Goal: Task Accomplishment & Management: Use online tool/utility

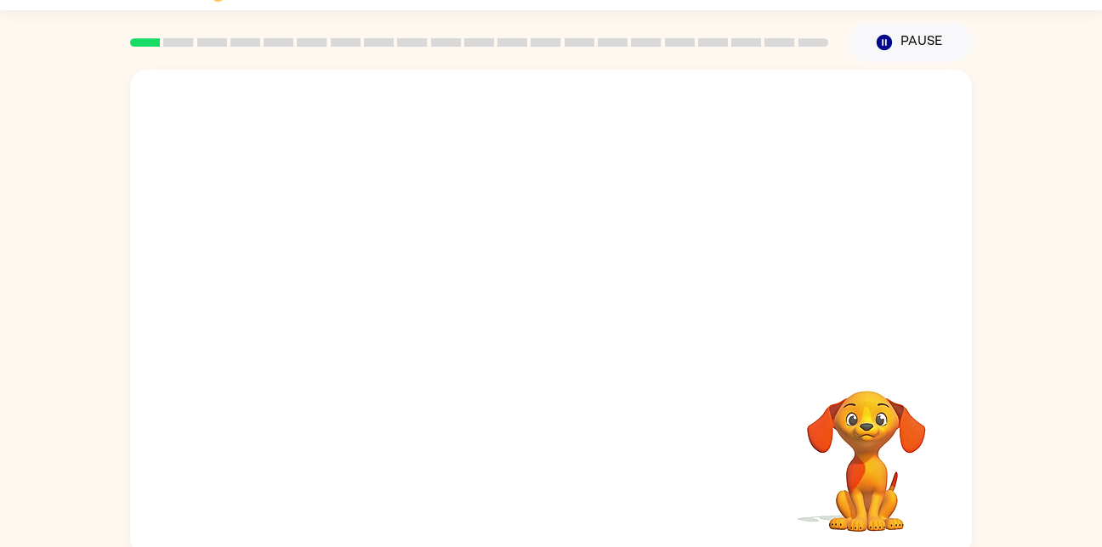
scroll to position [49, 0]
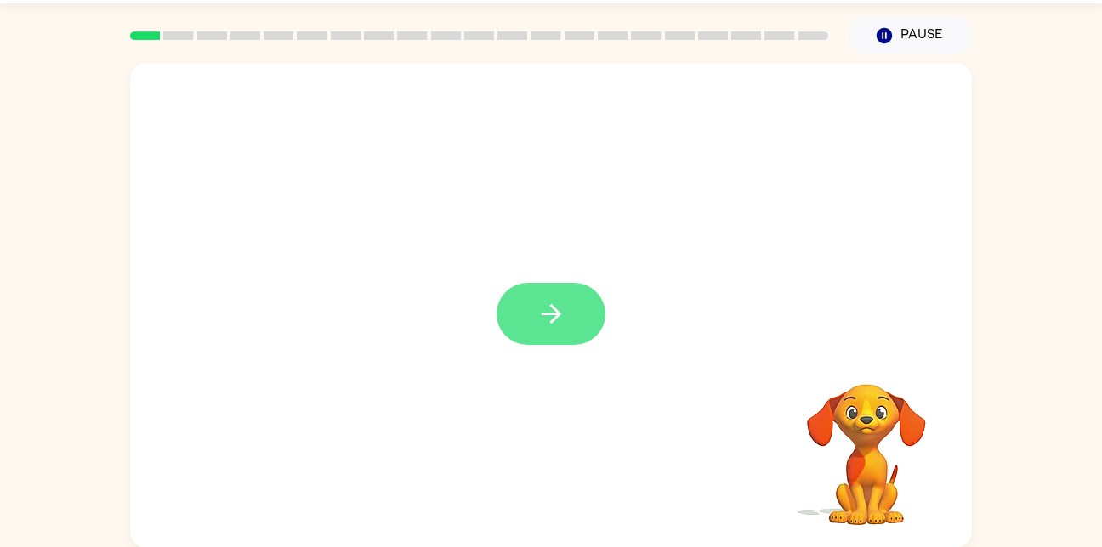
click at [549, 295] on button "button" at bounding box center [550, 314] width 109 height 62
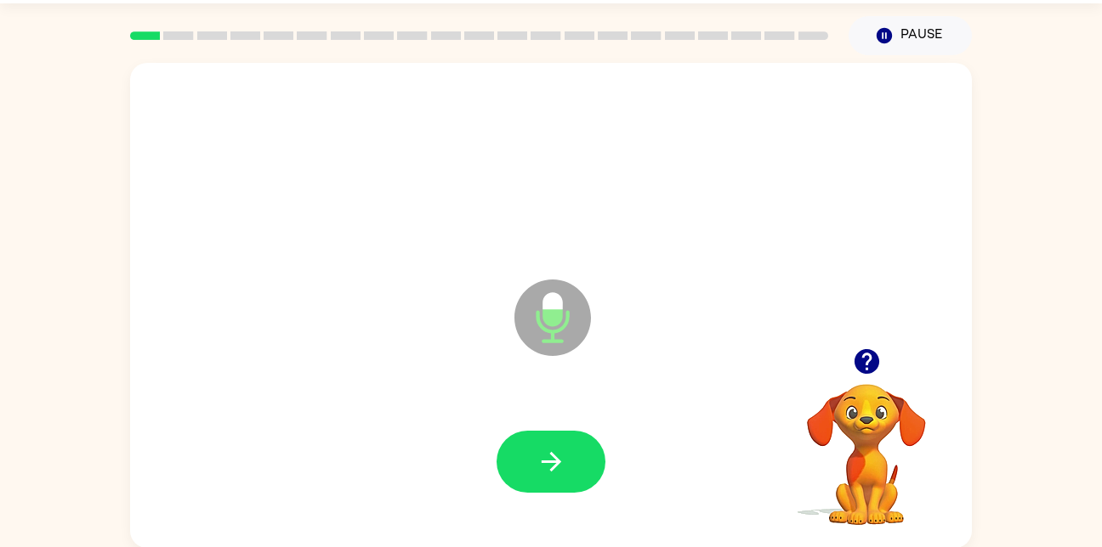
click at [541, 409] on div at bounding box center [551, 462] width 808 height 139
click at [535, 468] on button "button" at bounding box center [550, 462] width 109 height 62
click at [581, 448] on button "button" at bounding box center [550, 462] width 109 height 62
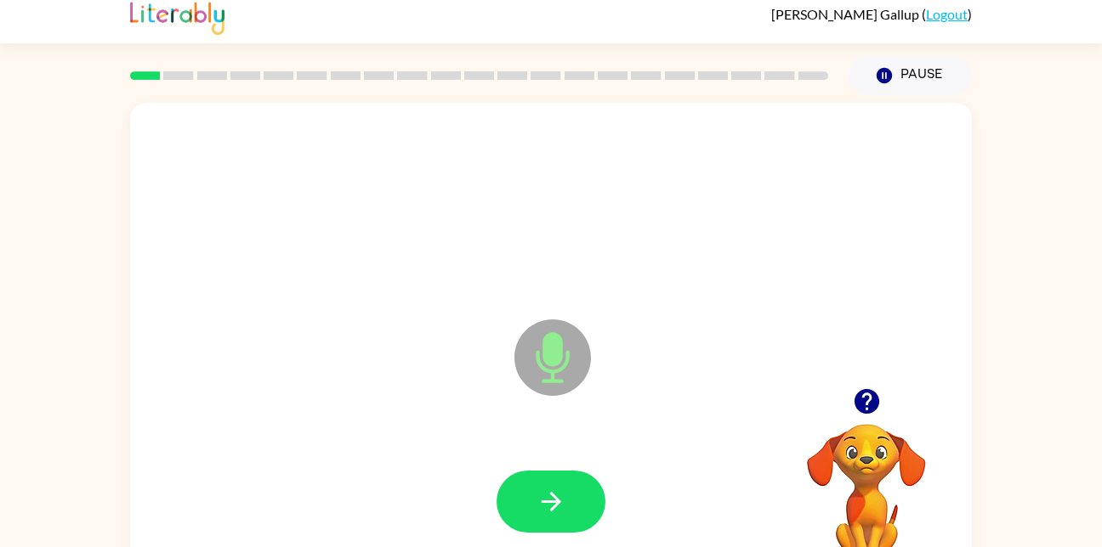
scroll to position [6, 0]
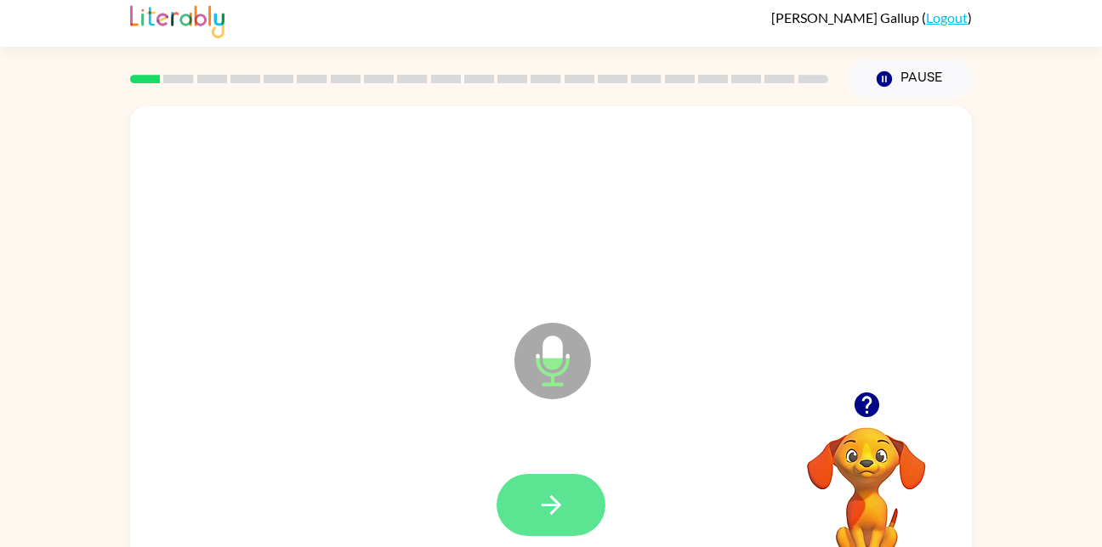
click at [545, 524] on button "button" at bounding box center [550, 505] width 109 height 62
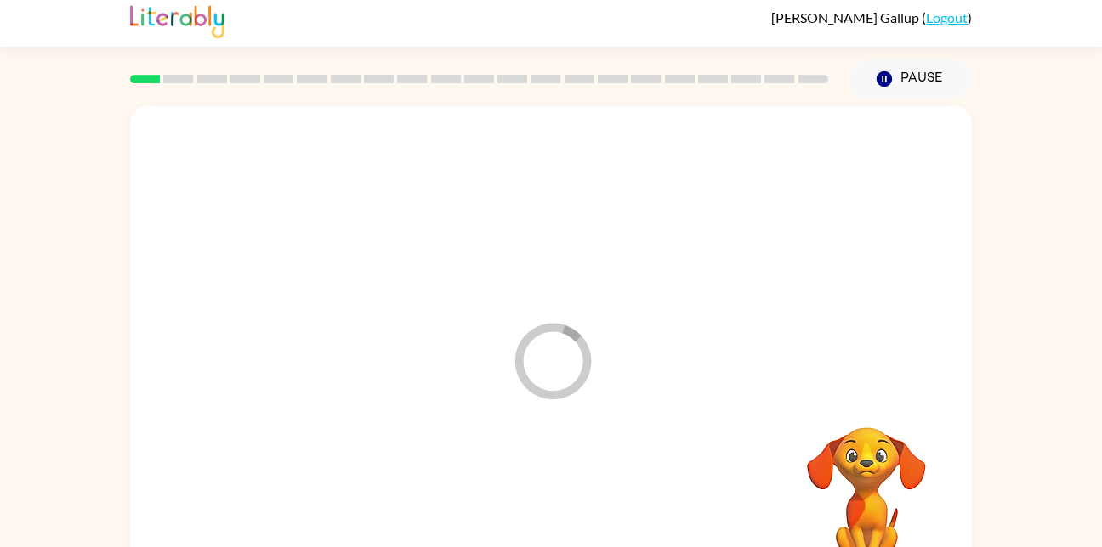
scroll to position [50, 0]
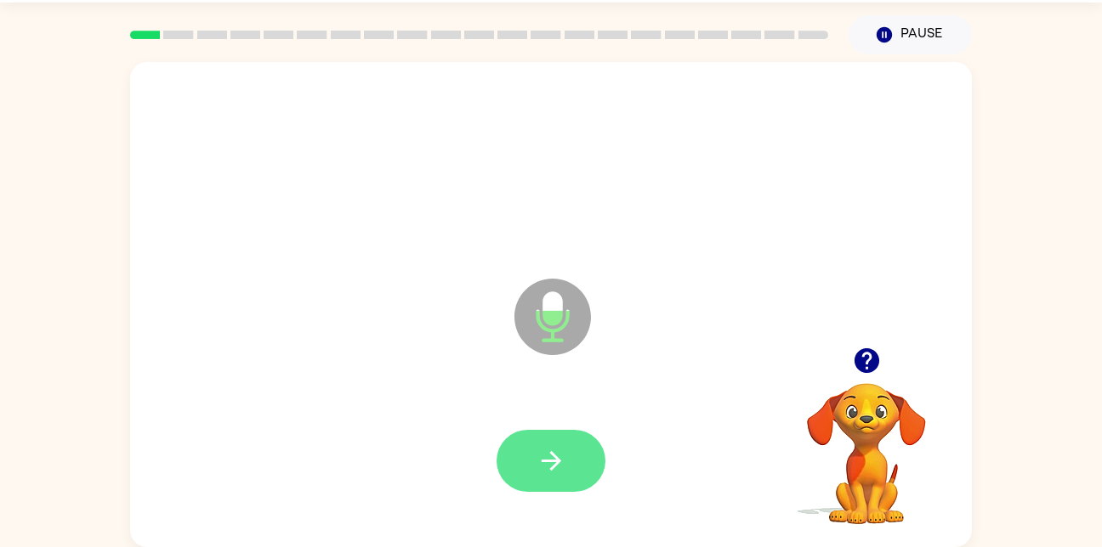
click at [536, 467] on icon "button" at bounding box center [551, 461] width 30 height 30
click at [534, 444] on button "button" at bounding box center [550, 461] width 109 height 62
click at [558, 432] on button "button" at bounding box center [550, 461] width 109 height 62
click at [540, 463] on icon "button" at bounding box center [551, 461] width 30 height 30
click at [588, 475] on button "button" at bounding box center [550, 461] width 109 height 62
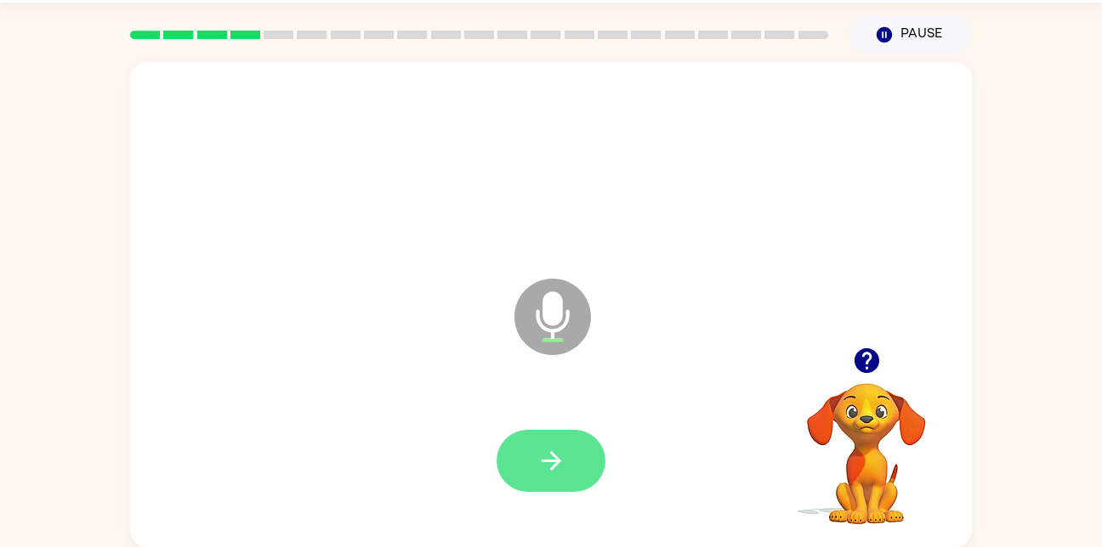
click at [541, 441] on button "button" at bounding box center [550, 461] width 109 height 62
click at [587, 460] on button "button" at bounding box center [550, 461] width 109 height 62
click at [587, 479] on button "button" at bounding box center [550, 461] width 109 height 62
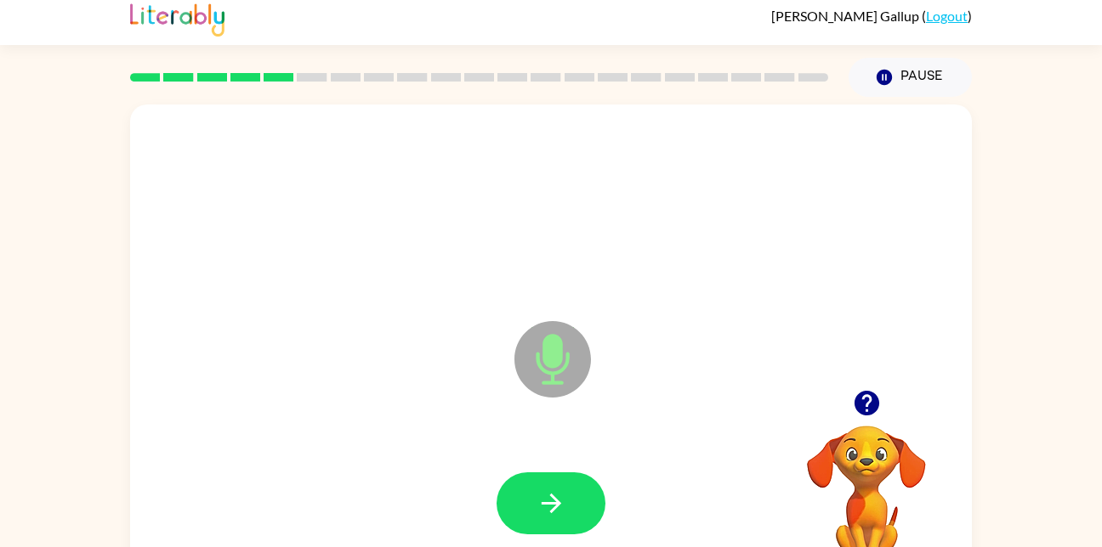
scroll to position [0, 0]
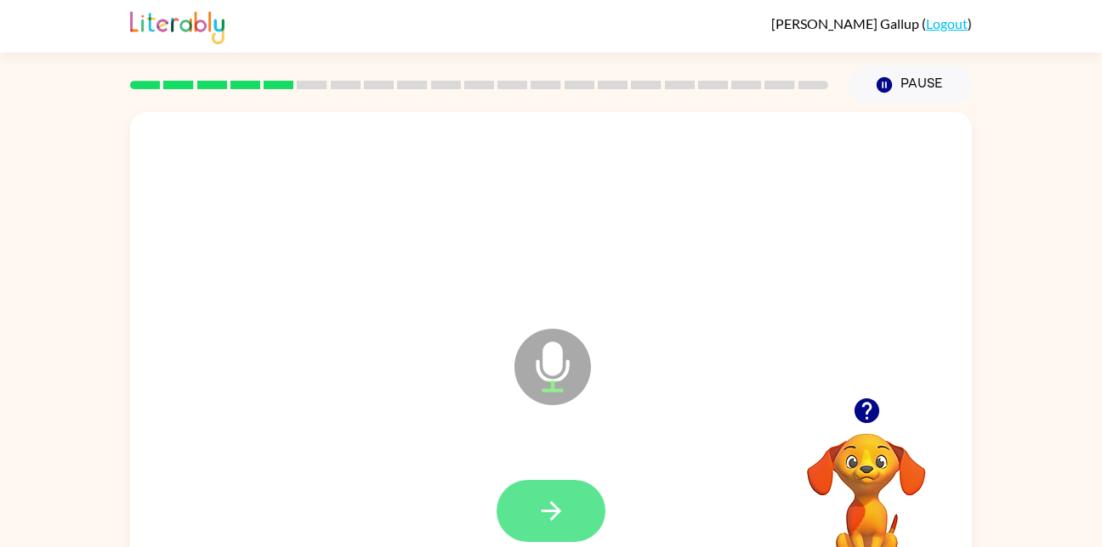
click at [524, 507] on button "button" at bounding box center [550, 511] width 109 height 62
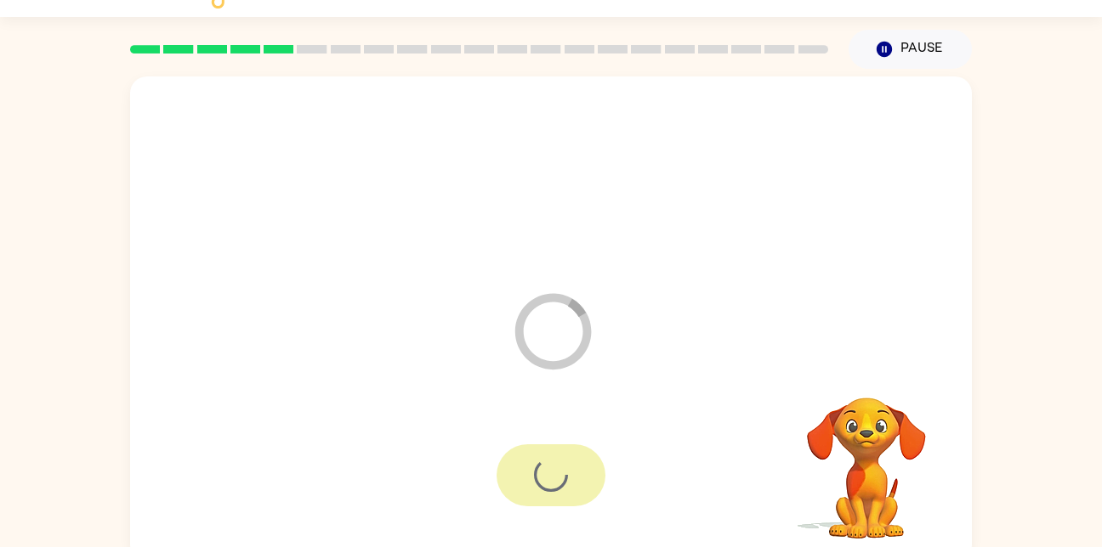
scroll to position [50, 0]
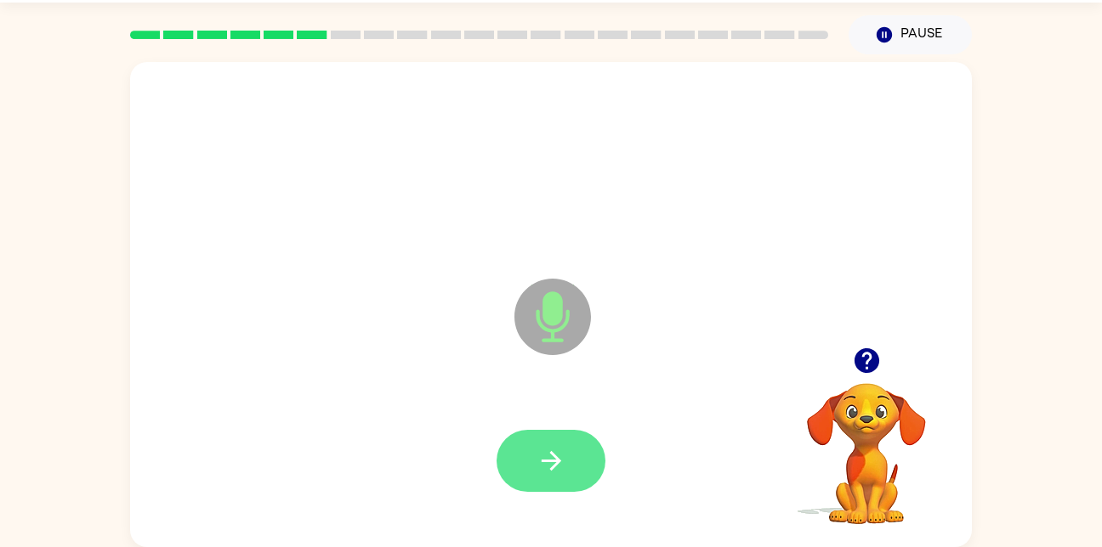
click at [580, 485] on button "button" at bounding box center [550, 461] width 109 height 62
click at [564, 449] on icon "button" at bounding box center [551, 461] width 30 height 30
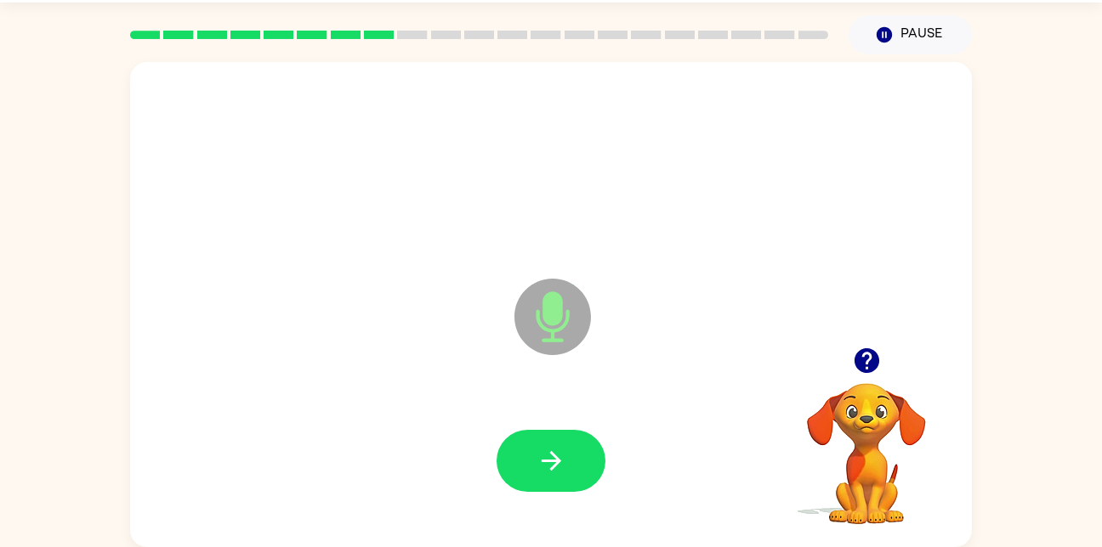
click at [859, 438] on video "Your browser must support playing .mp4 files to use Literably. Please try using…" at bounding box center [866, 442] width 170 height 170
click at [864, 439] on video "Your browser must support playing .mp4 files to use Literably. Please try using…" at bounding box center [866, 442] width 170 height 170
click at [886, 414] on video "Your browser must support playing .mp4 files to use Literably. Please try using…" at bounding box center [866, 442] width 170 height 170
click at [889, 438] on video "Your browser must support playing .mp4 files to use Literably. Please try using…" at bounding box center [866, 442] width 170 height 170
click at [553, 449] on icon "button" at bounding box center [551, 461] width 30 height 30
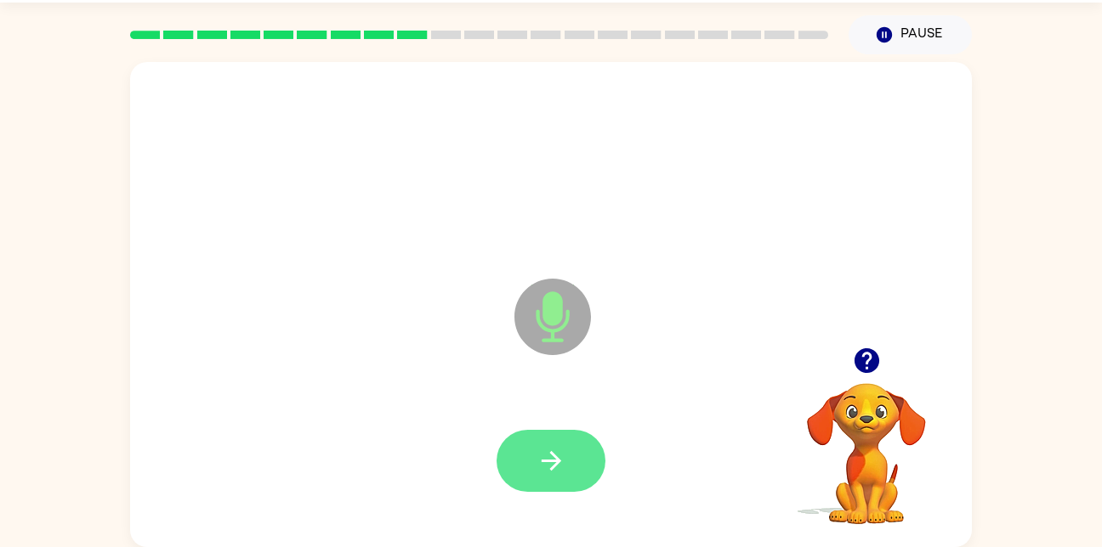
click at [582, 431] on button "button" at bounding box center [550, 461] width 109 height 62
click at [558, 471] on icon "button" at bounding box center [551, 461] width 30 height 30
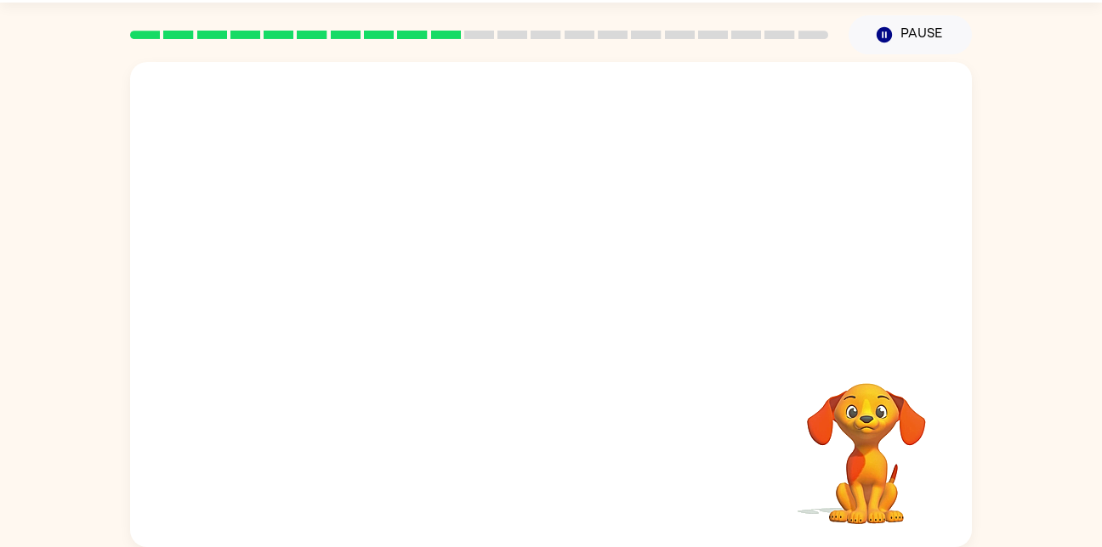
click at [478, 55] on div at bounding box center [479, 35] width 718 height 60
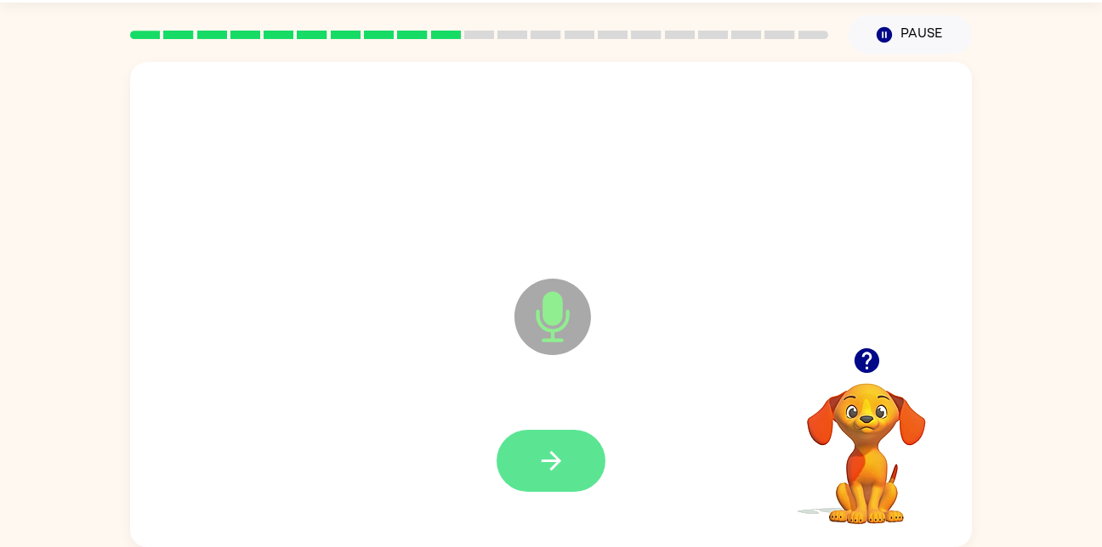
click at [570, 463] on button "button" at bounding box center [550, 461] width 109 height 62
click at [518, 439] on button "button" at bounding box center [550, 461] width 109 height 62
click at [591, 478] on button "button" at bounding box center [550, 461] width 109 height 62
click at [561, 474] on icon "button" at bounding box center [551, 461] width 30 height 30
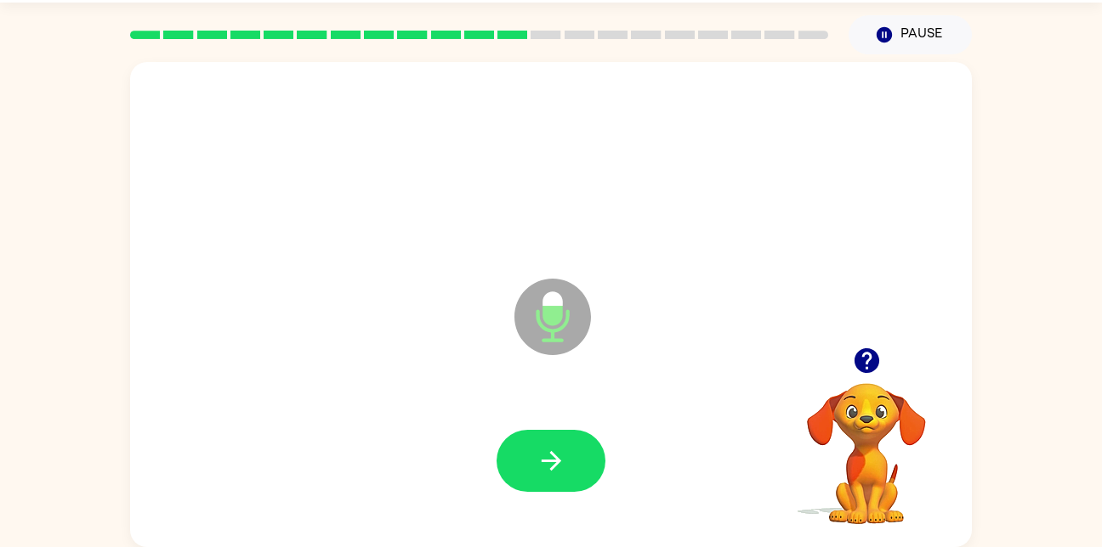
scroll to position [49, 0]
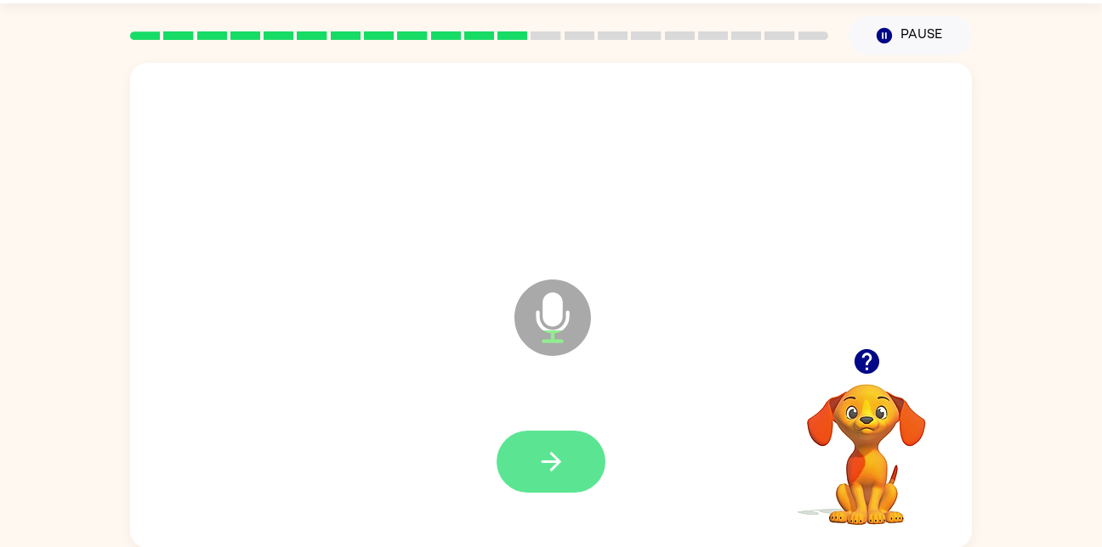
click at [570, 476] on button "button" at bounding box center [550, 462] width 109 height 62
click at [596, 465] on button "button" at bounding box center [550, 462] width 109 height 62
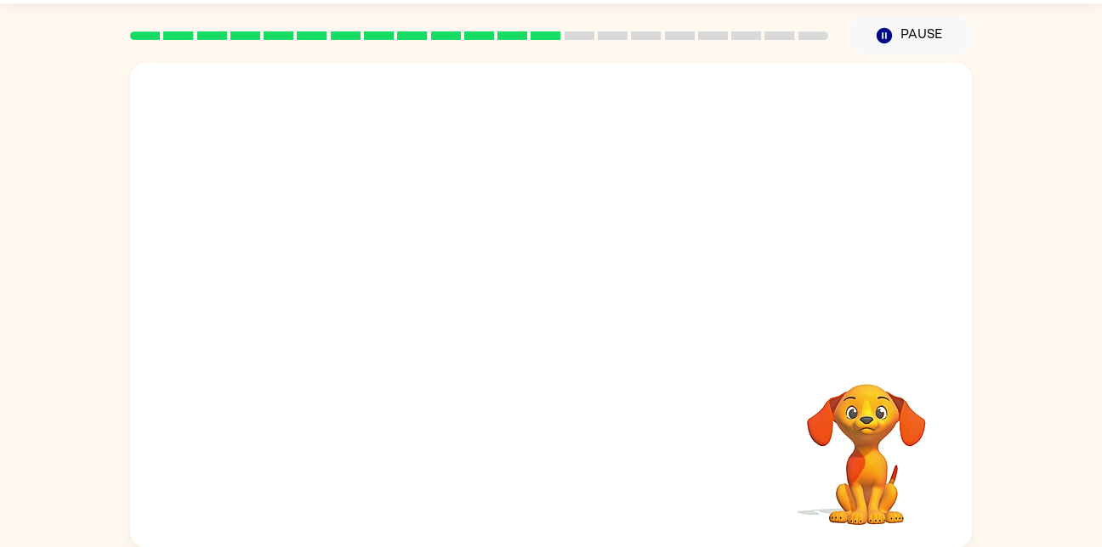
scroll to position [50, 0]
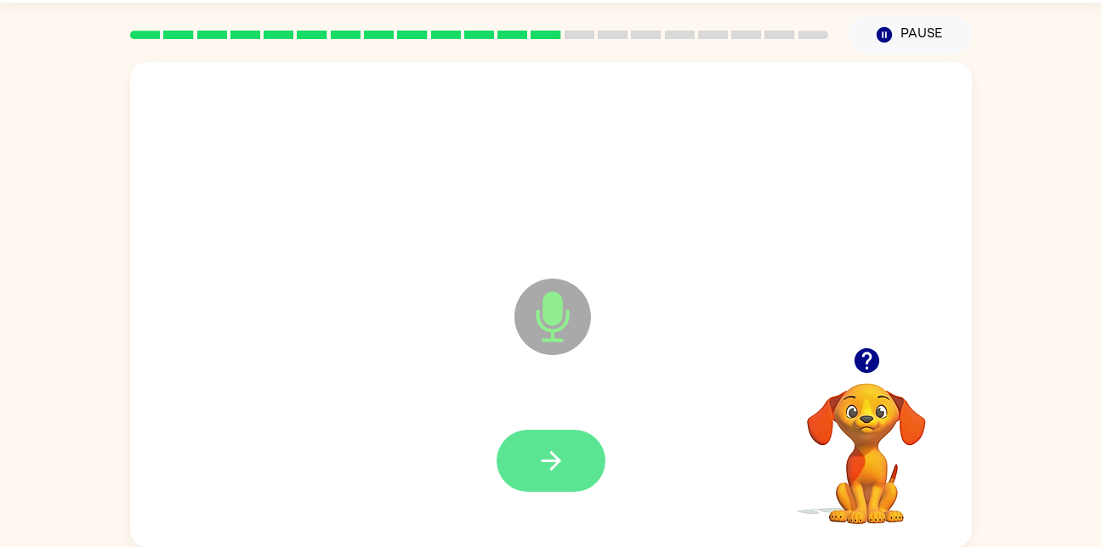
click at [560, 473] on icon "button" at bounding box center [551, 461] width 30 height 30
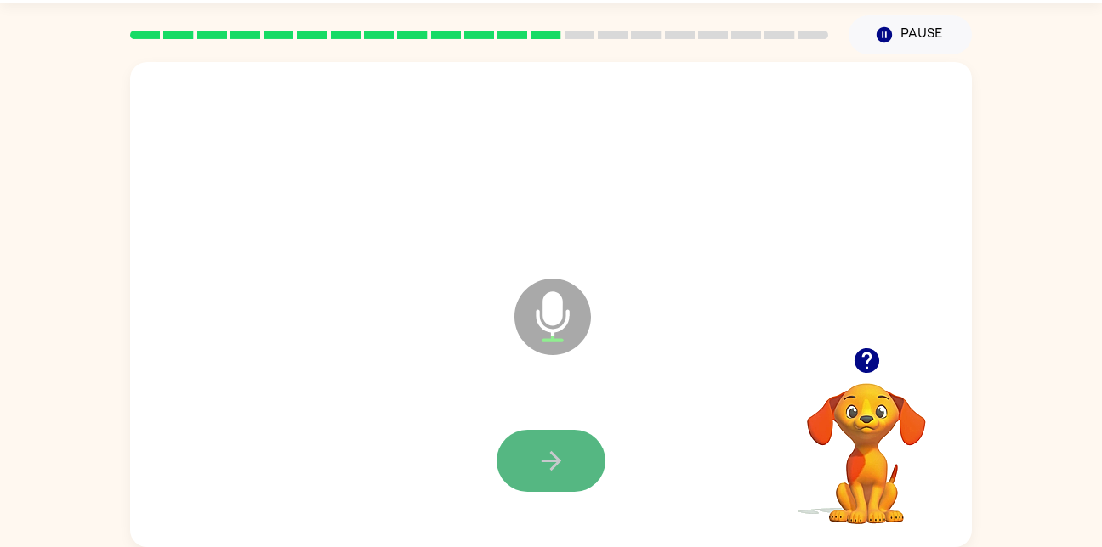
click at [537, 463] on icon "button" at bounding box center [551, 461] width 30 height 30
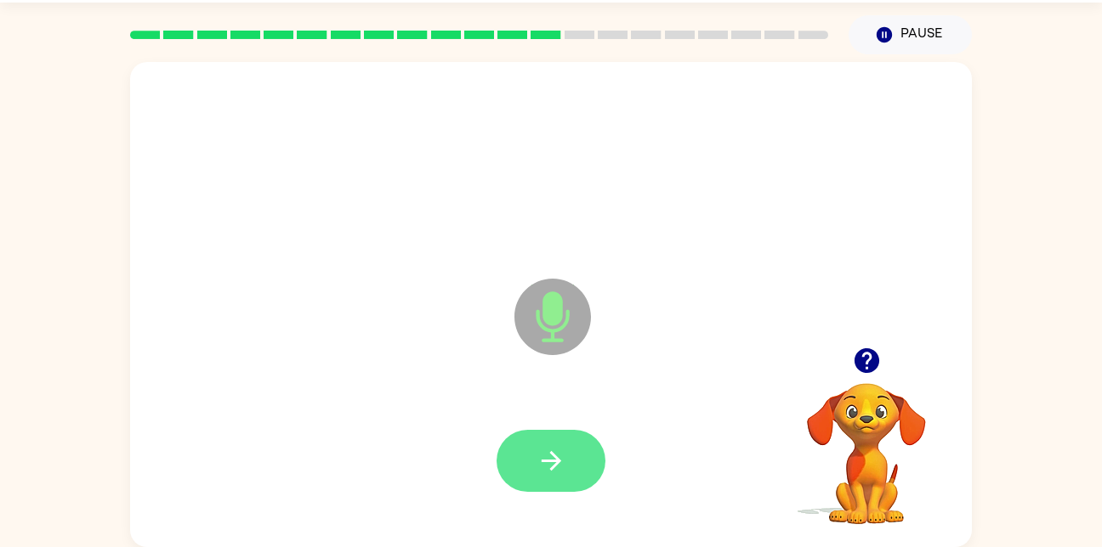
click at [564, 456] on icon "button" at bounding box center [551, 461] width 30 height 30
click at [575, 477] on div at bounding box center [550, 461] width 109 height 62
click at [575, 439] on button "button" at bounding box center [550, 461] width 109 height 62
click at [539, 482] on button "button" at bounding box center [550, 461] width 109 height 62
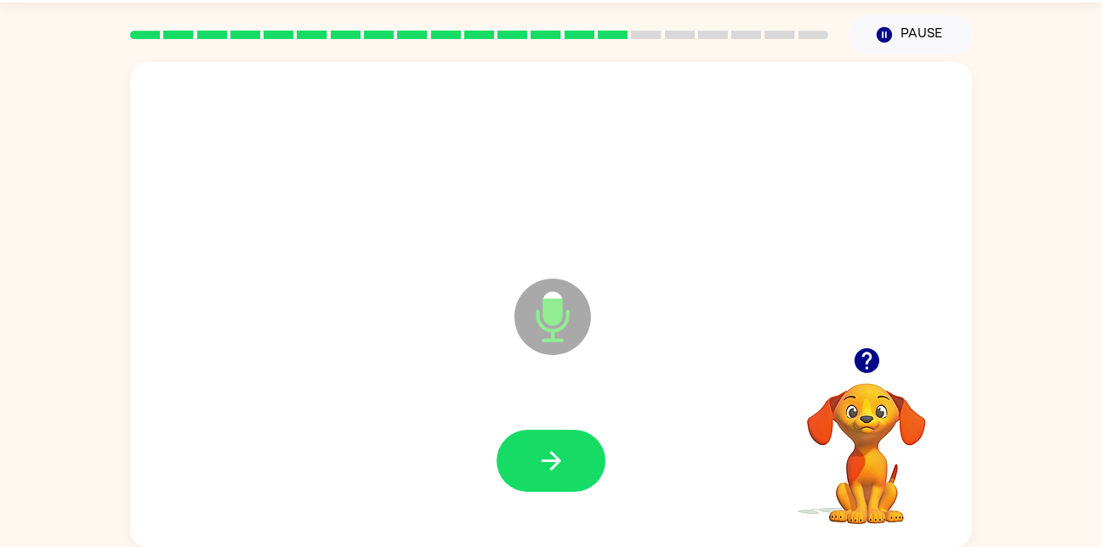
click at [604, 446] on div at bounding box center [550, 461] width 109 height 62
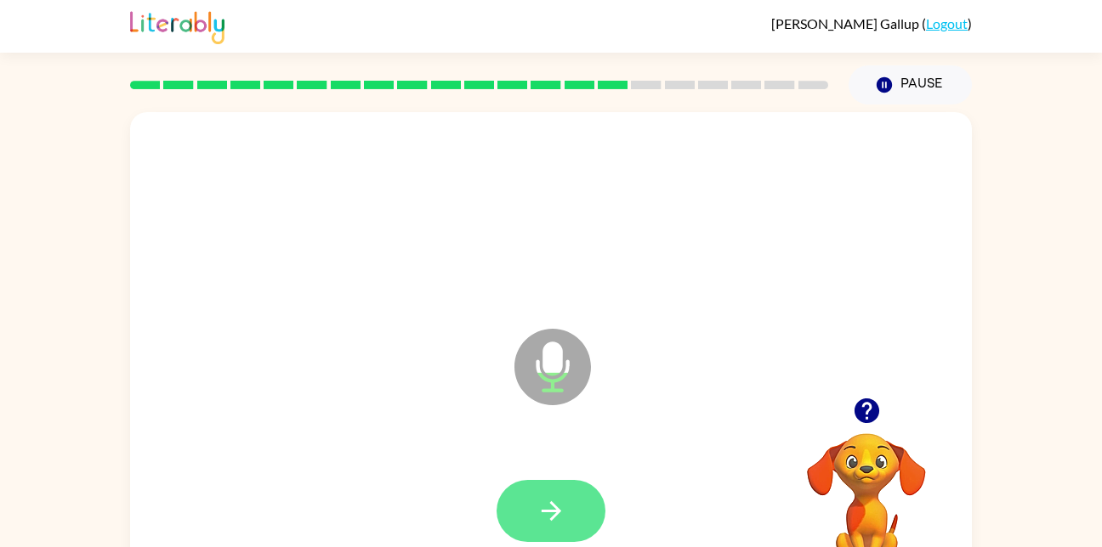
click at [557, 483] on button "button" at bounding box center [550, 511] width 109 height 62
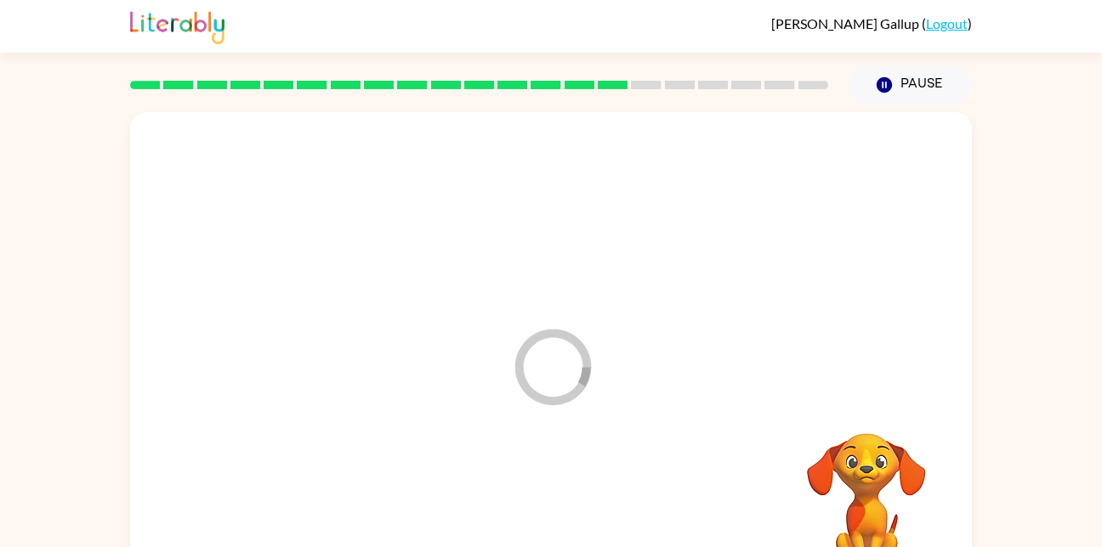
click at [528, 506] on div at bounding box center [551, 511] width 808 height 139
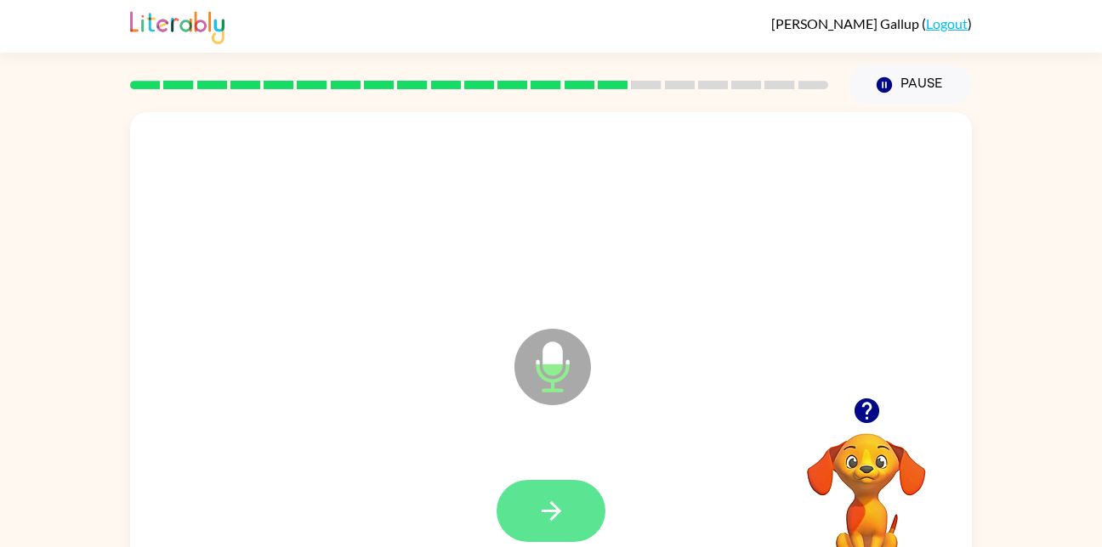
click at [556, 509] on icon "button" at bounding box center [551, 512] width 20 height 20
click at [551, 494] on button "button" at bounding box center [550, 511] width 109 height 62
click at [560, 519] on icon "button" at bounding box center [551, 511] width 30 height 30
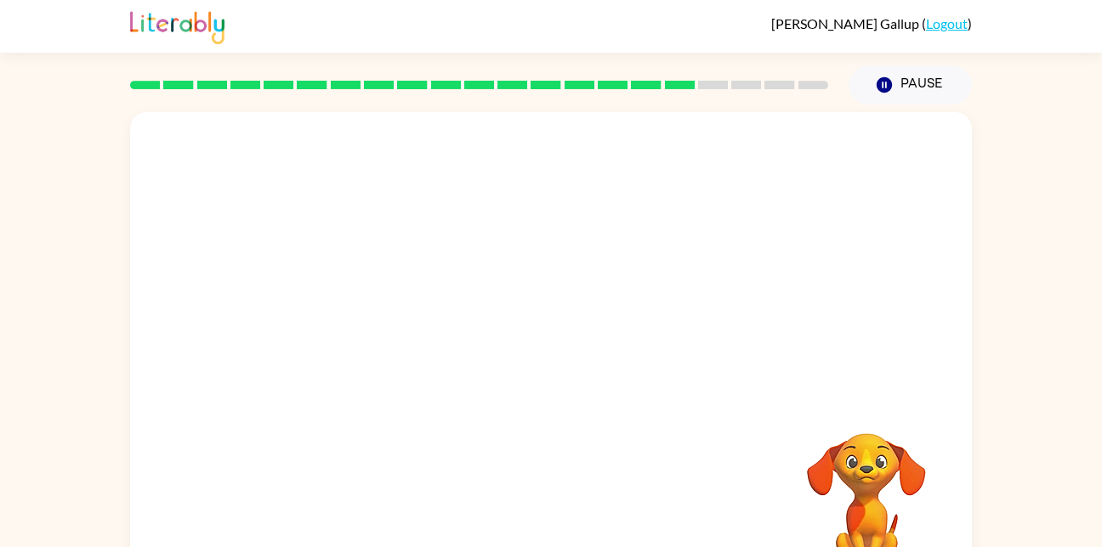
scroll to position [50, 0]
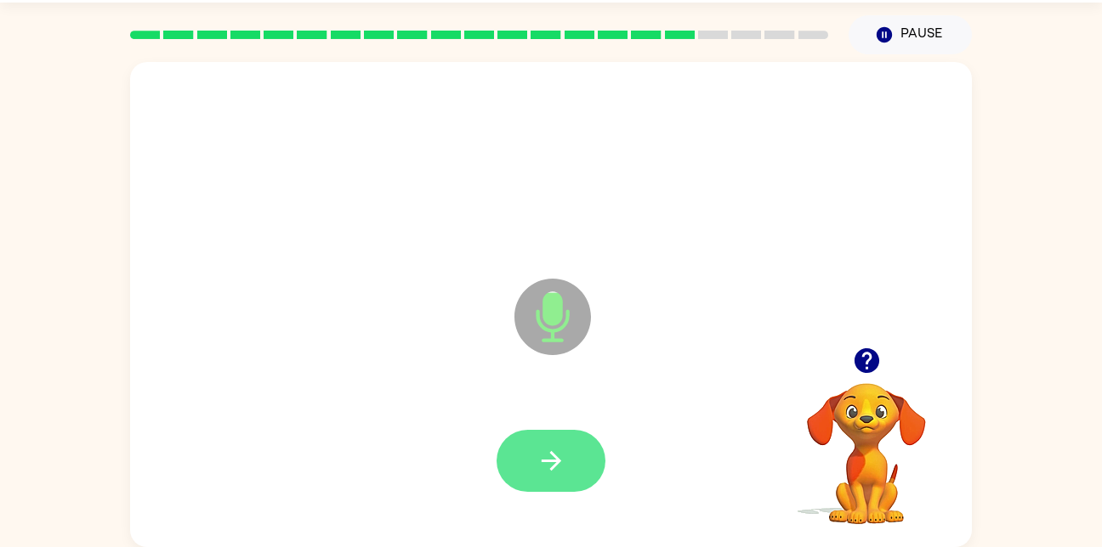
click at [534, 457] on button "button" at bounding box center [550, 461] width 109 height 62
click at [624, 474] on div at bounding box center [551, 461] width 808 height 139
click at [585, 483] on button "button" at bounding box center [550, 461] width 109 height 62
click at [564, 477] on button "button" at bounding box center [550, 461] width 109 height 62
click at [581, 489] on button "button" at bounding box center [550, 461] width 109 height 62
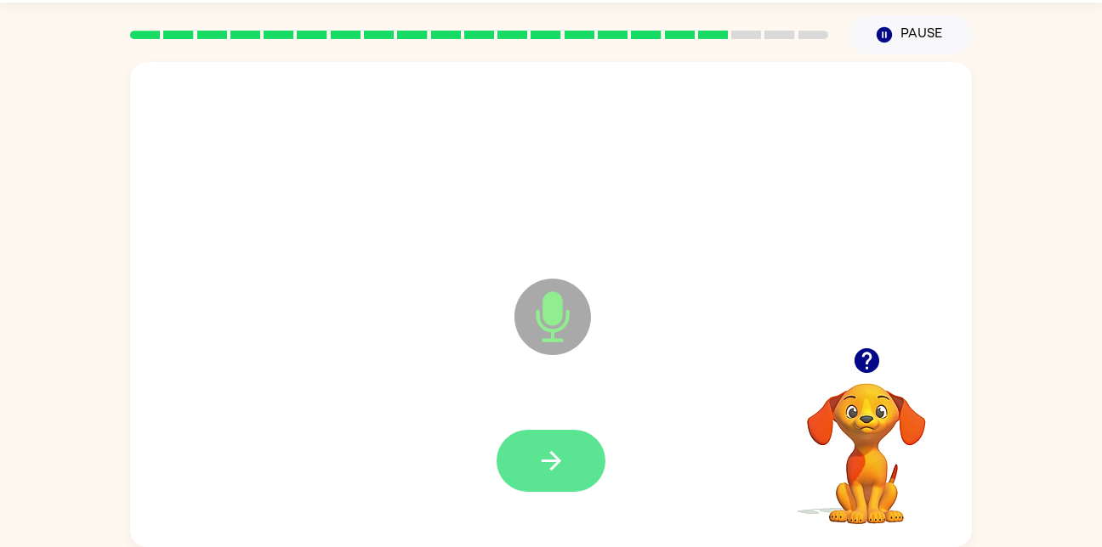
click at [537, 473] on icon "button" at bounding box center [551, 461] width 30 height 30
click at [554, 488] on button "button" at bounding box center [550, 461] width 109 height 62
click at [530, 471] on button "button" at bounding box center [550, 461] width 109 height 62
click at [547, 490] on button "button" at bounding box center [550, 461] width 109 height 62
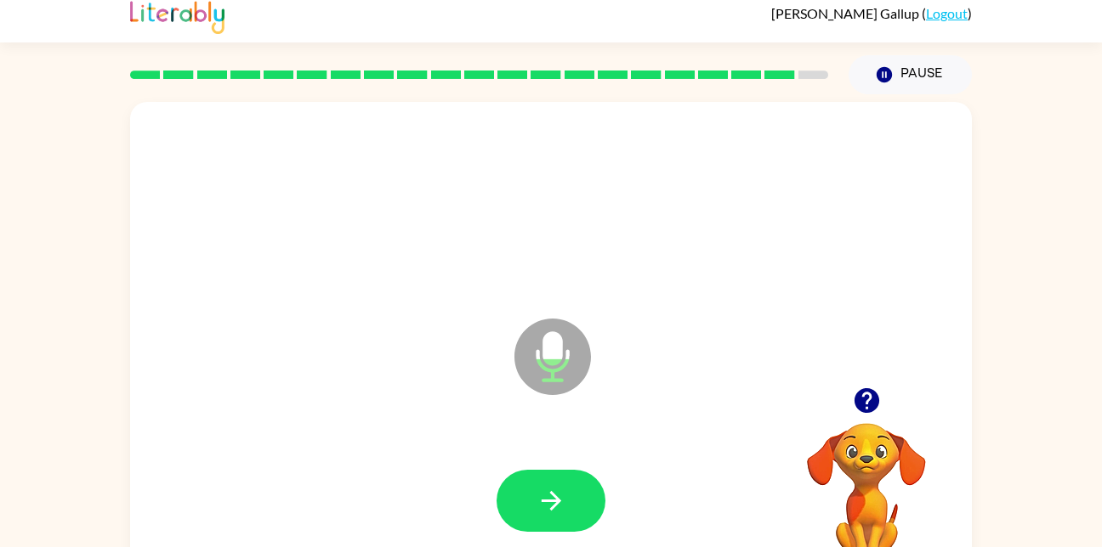
scroll to position [0, 0]
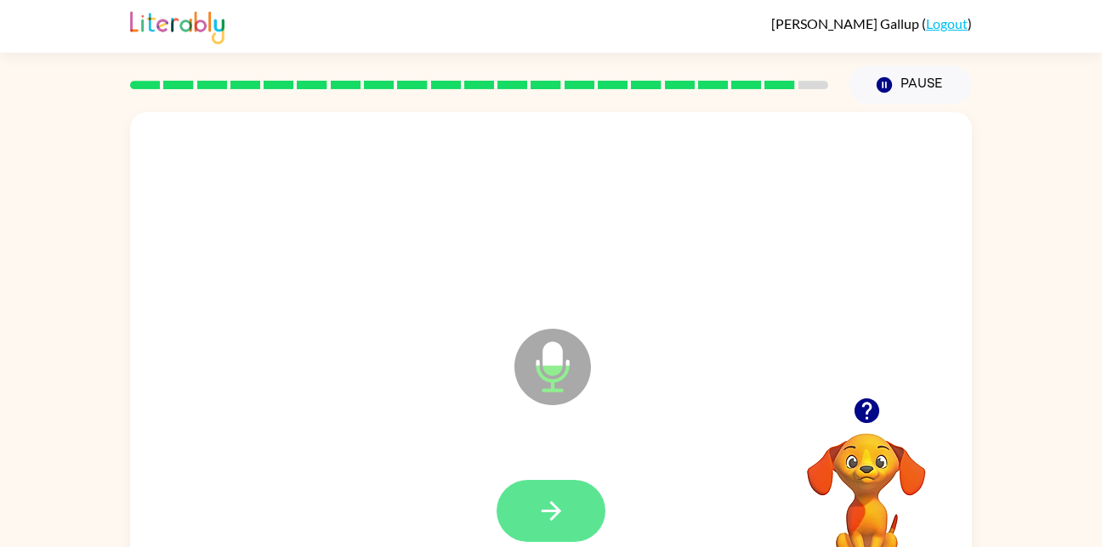
click at [569, 512] on button "button" at bounding box center [550, 511] width 109 height 62
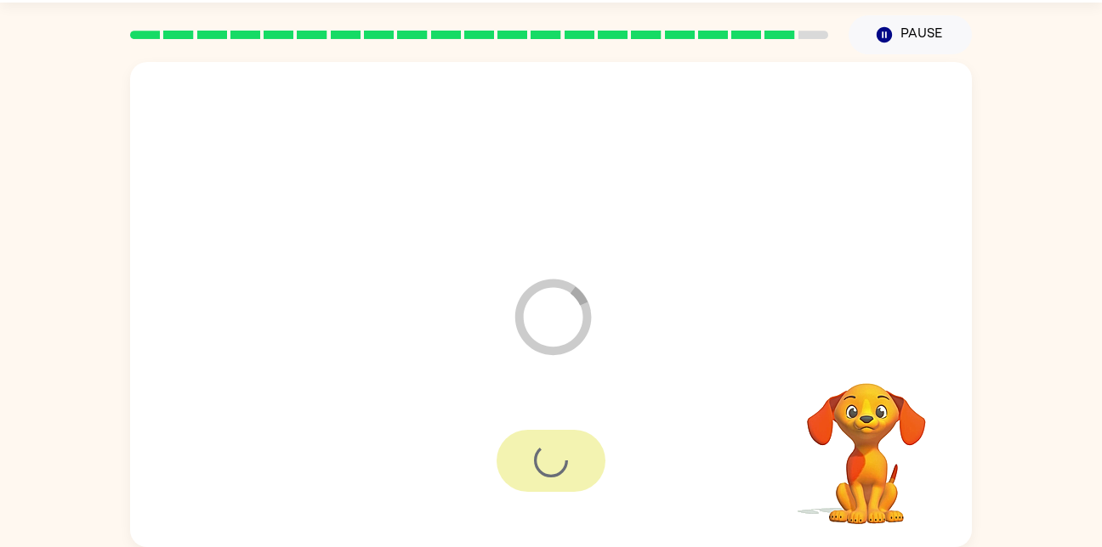
scroll to position [20, 0]
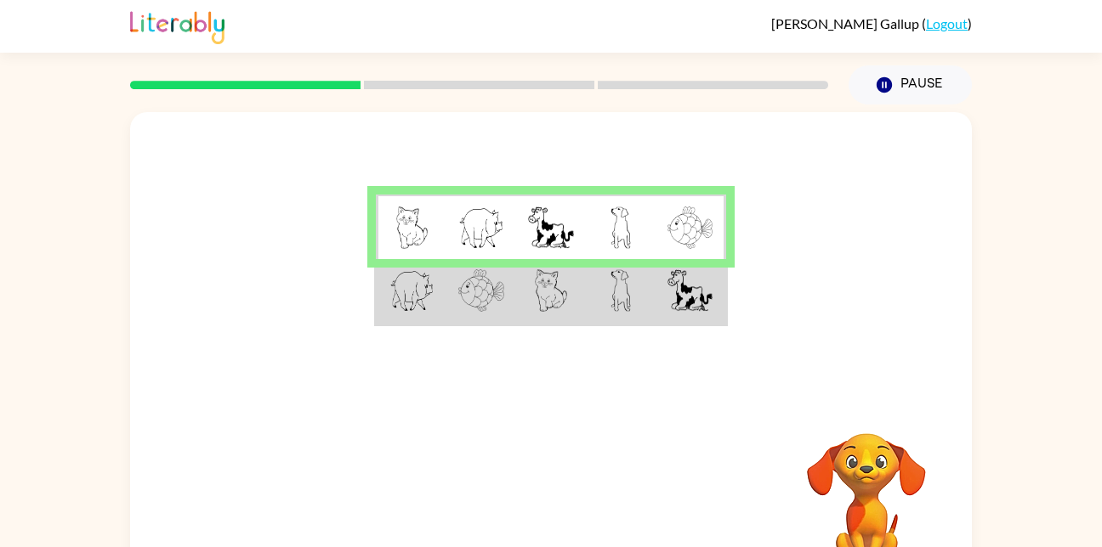
click at [696, 274] on img at bounding box center [689, 290] width 44 height 43
click at [691, 300] on img at bounding box center [689, 290] width 44 height 43
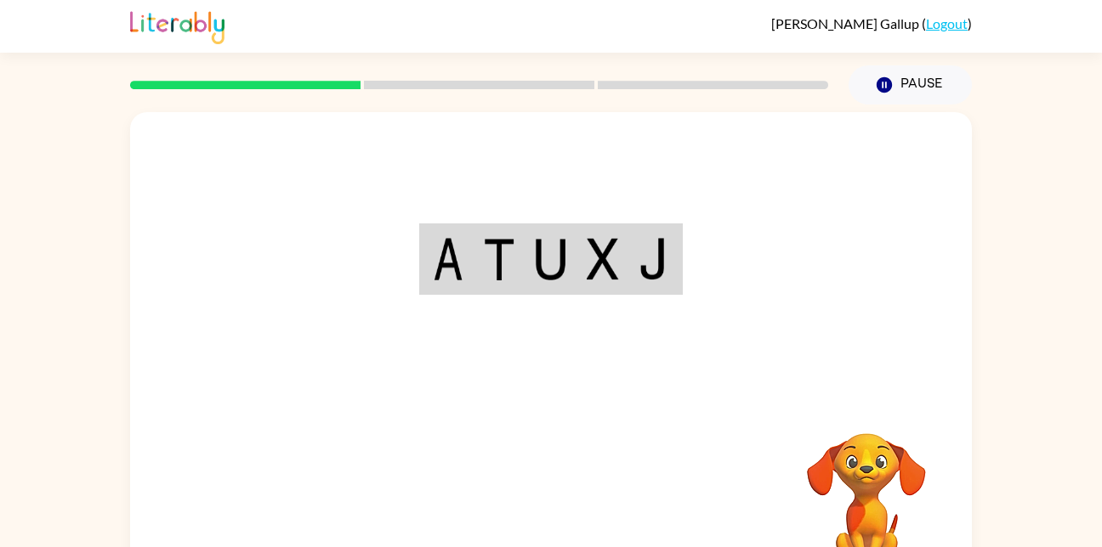
click at [564, 512] on div "Your browser must support playing .mp4 files to use Literably. Please try using…" at bounding box center [551, 354] width 842 height 485
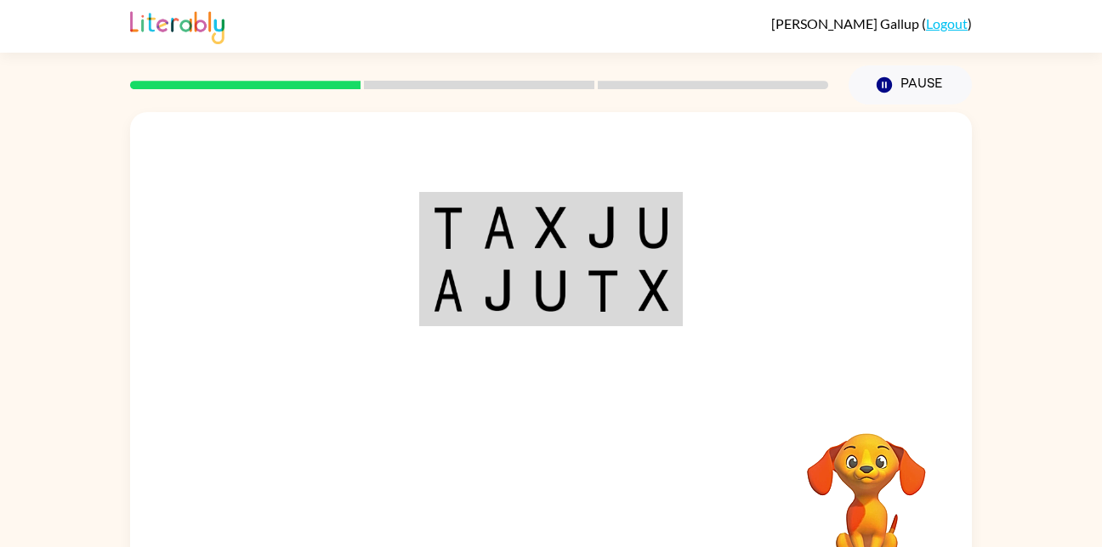
click at [583, 199] on td at bounding box center [603, 227] width 52 height 65
click at [620, 235] on td at bounding box center [603, 227] width 52 height 65
click at [639, 222] on img at bounding box center [653, 228] width 31 height 43
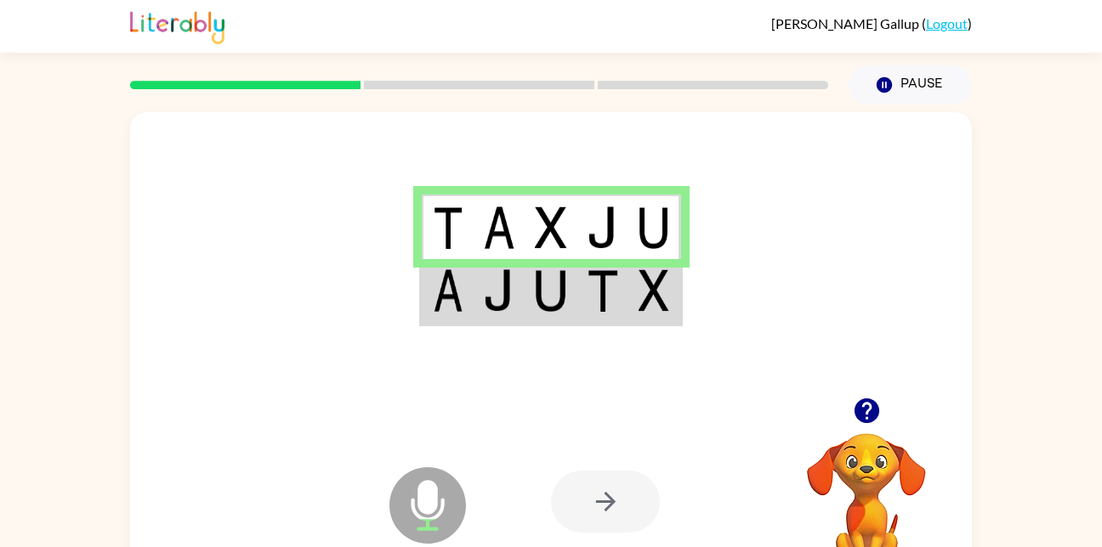
click at [656, 293] on img at bounding box center [653, 290] width 31 height 43
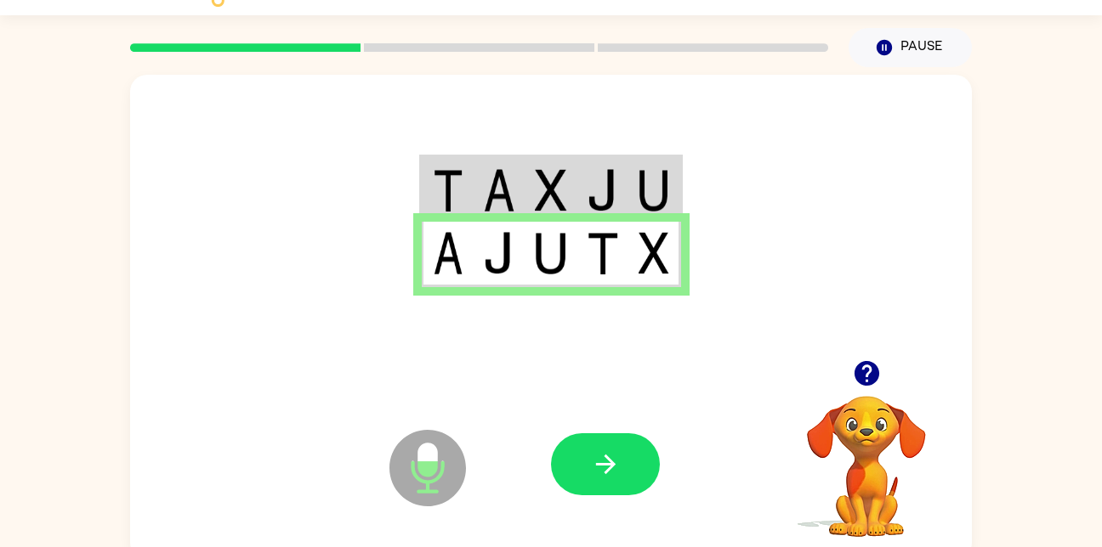
scroll to position [50, 0]
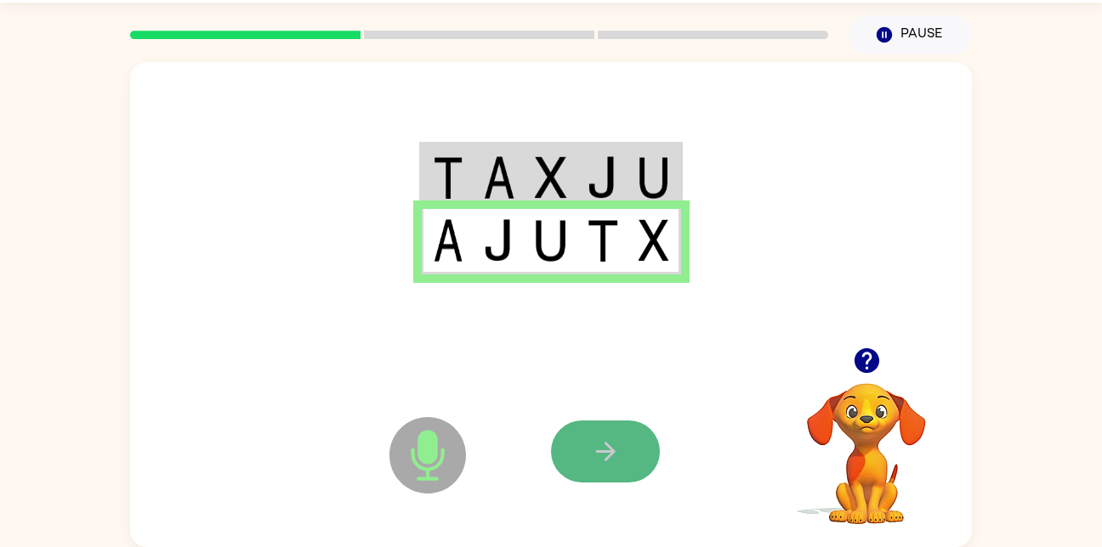
click at [632, 448] on button "button" at bounding box center [605, 452] width 109 height 62
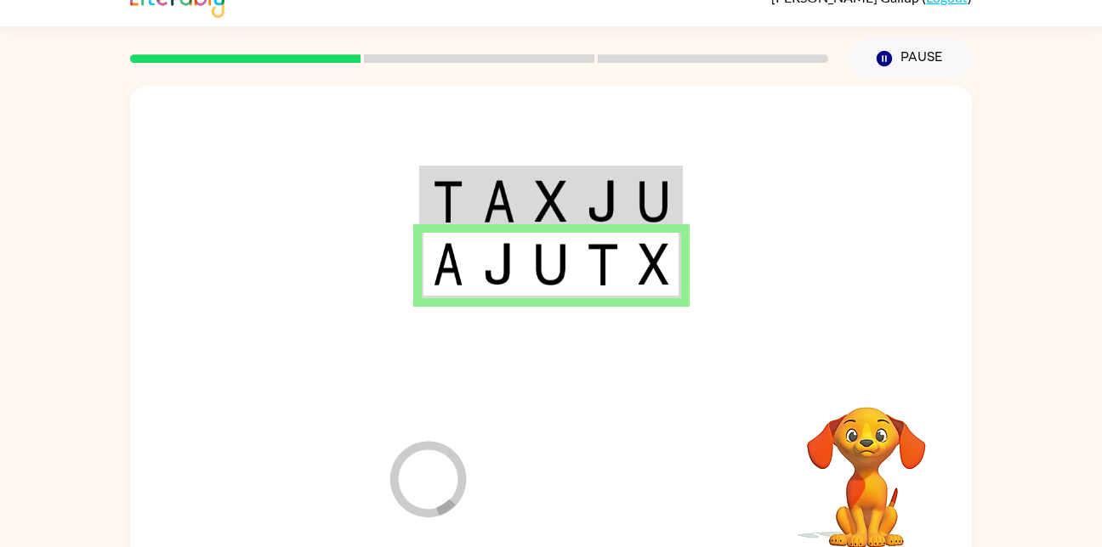
scroll to position [0, 0]
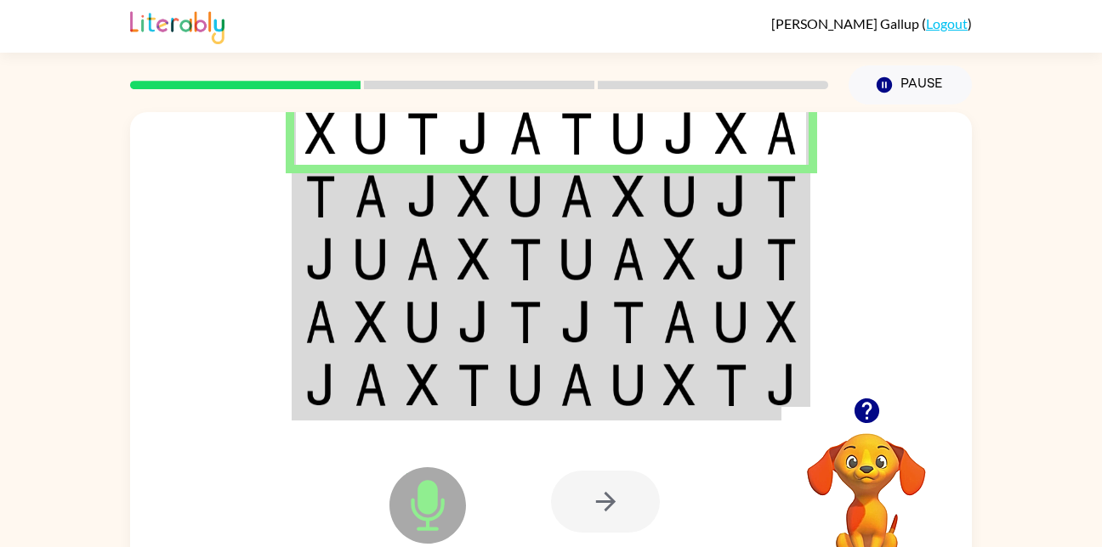
click at [422, 190] on img at bounding box center [422, 196] width 32 height 43
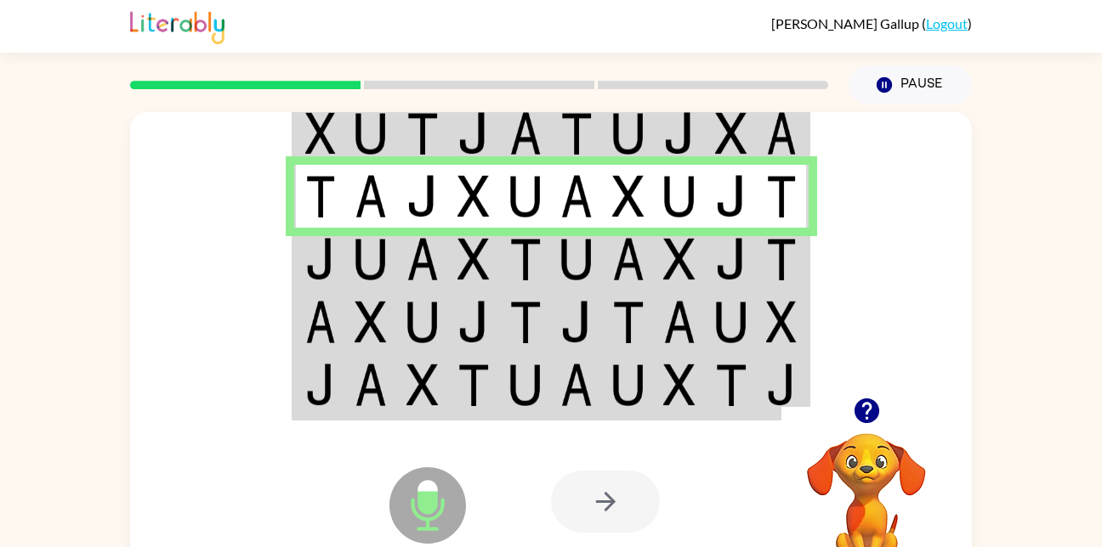
click at [688, 266] on img at bounding box center [679, 259] width 32 height 43
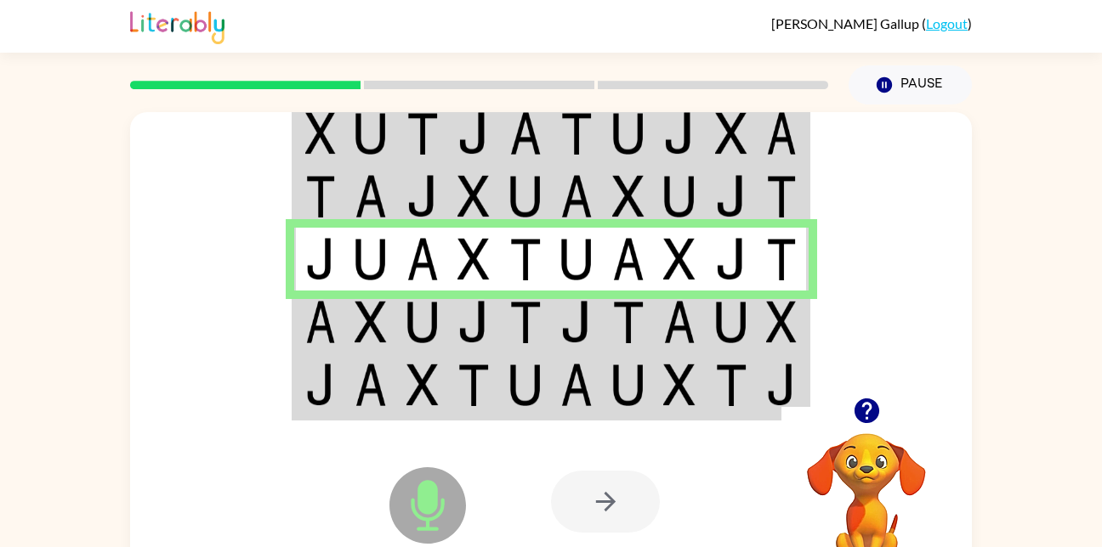
click at [642, 516] on div at bounding box center [605, 502] width 109 height 62
click at [626, 515] on div at bounding box center [605, 502] width 109 height 62
click at [703, 143] on td at bounding box center [680, 132] width 52 height 65
click at [718, 303] on img at bounding box center [731, 322] width 32 height 43
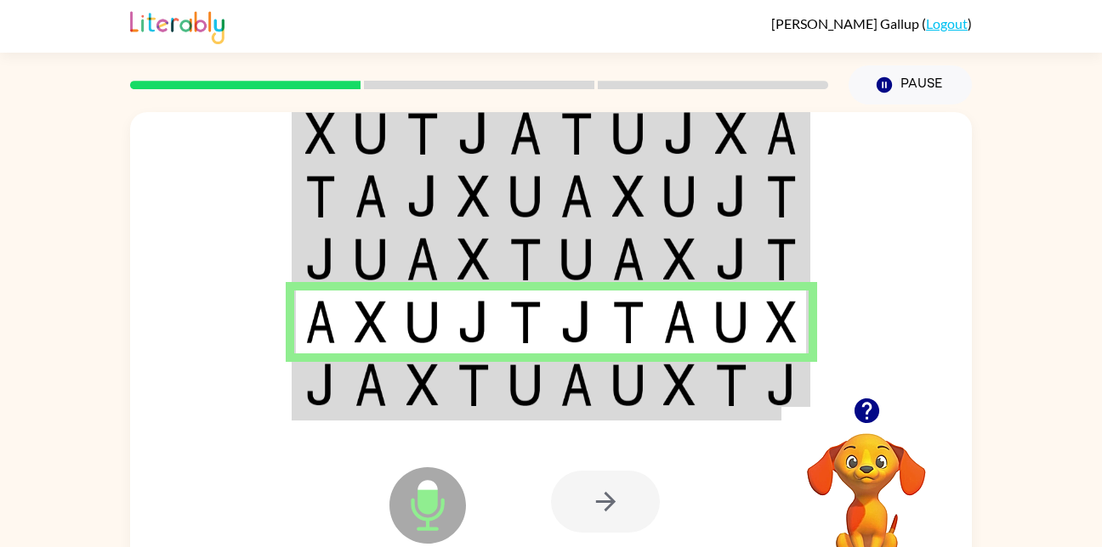
click at [683, 322] on img at bounding box center [679, 322] width 32 height 43
click at [663, 343] on img at bounding box center [679, 322] width 32 height 43
click at [695, 335] on img at bounding box center [679, 322] width 32 height 43
click at [730, 394] on img at bounding box center [731, 385] width 32 height 43
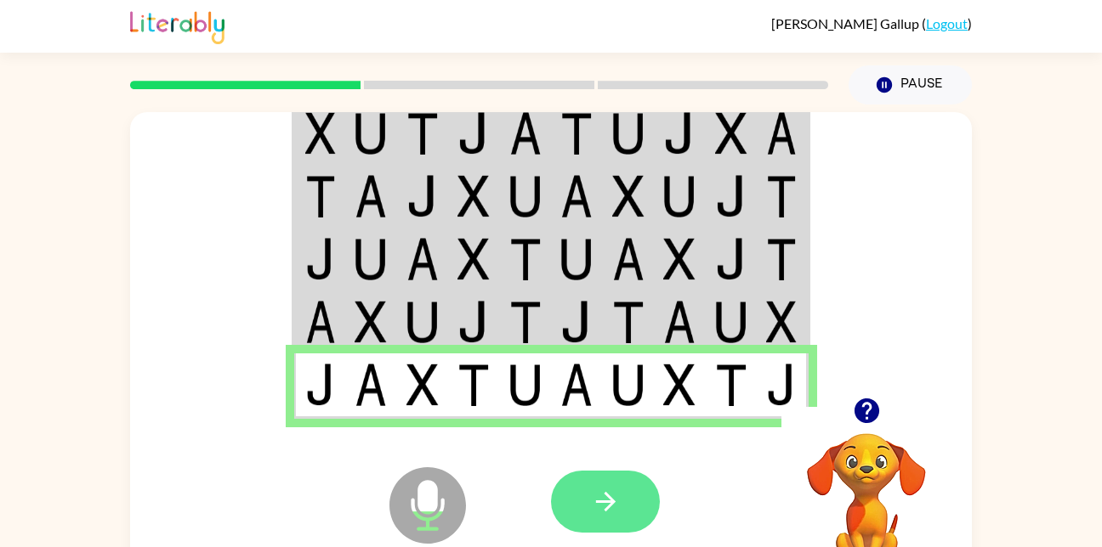
click at [624, 496] on button "button" at bounding box center [605, 502] width 109 height 62
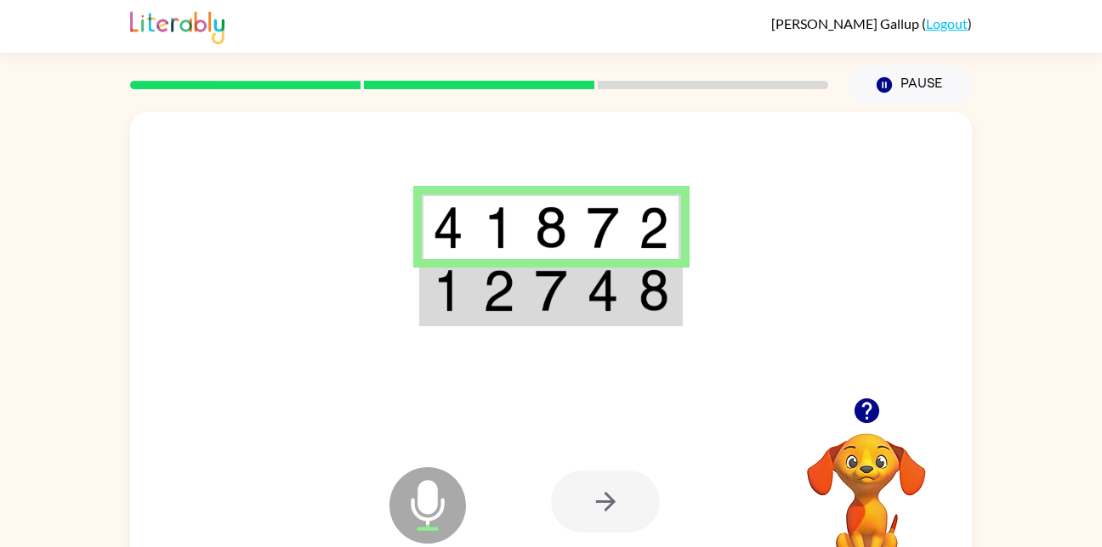
click at [582, 307] on td at bounding box center [603, 291] width 52 height 65
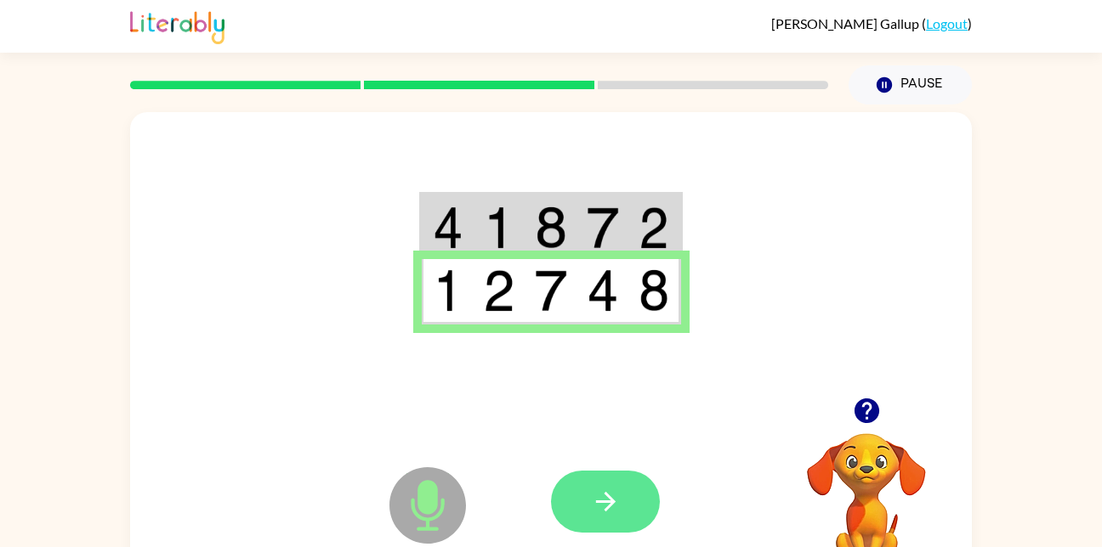
click at [616, 488] on icon "button" at bounding box center [606, 502] width 30 height 30
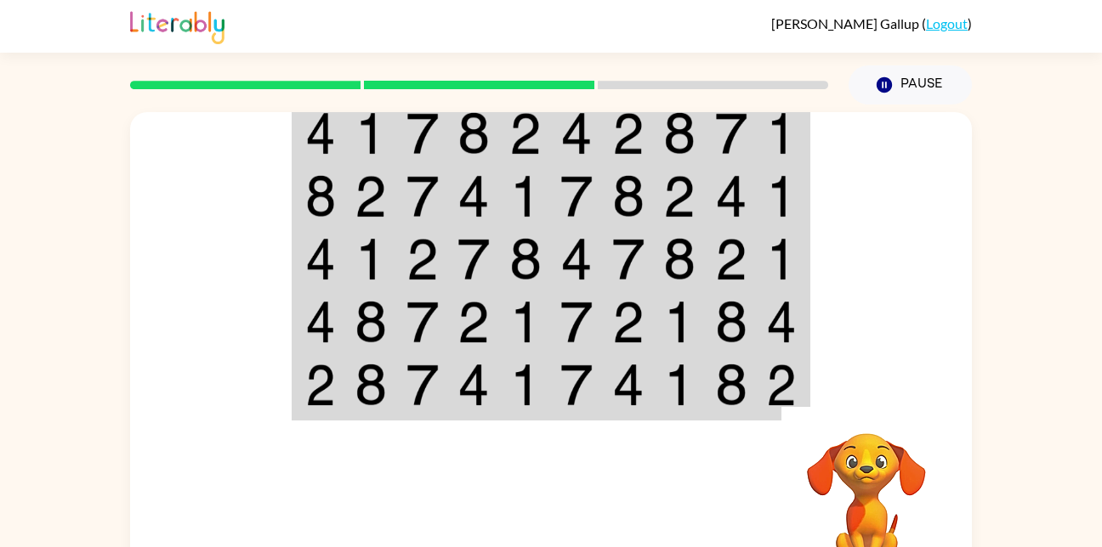
click at [621, 199] on img at bounding box center [628, 196] width 32 height 43
click at [623, 186] on img at bounding box center [628, 196] width 32 height 43
click at [683, 196] on img at bounding box center [679, 196] width 32 height 43
click at [683, 183] on img at bounding box center [679, 196] width 32 height 43
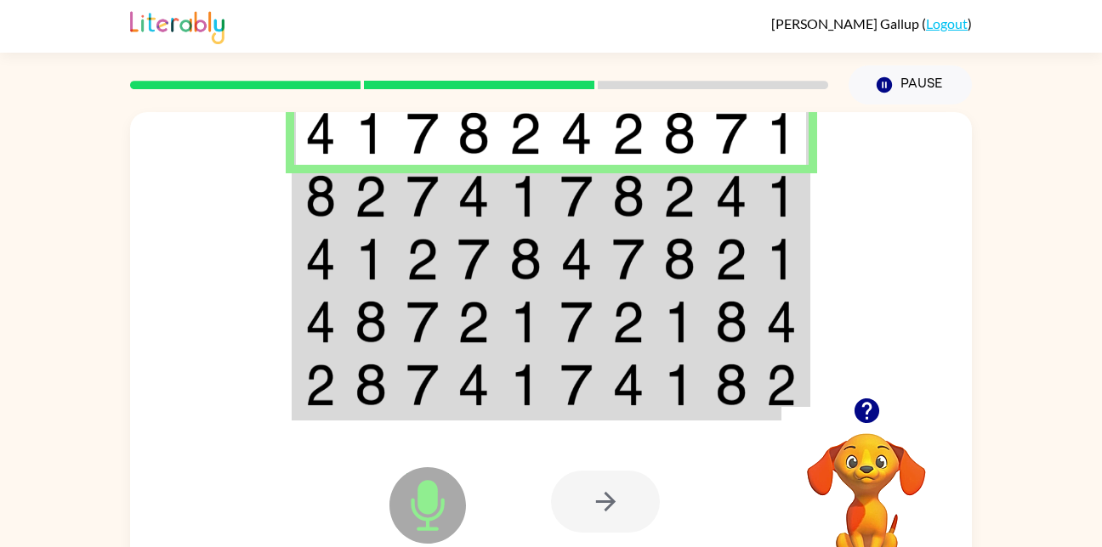
click at [689, 179] on img at bounding box center [679, 196] width 32 height 43
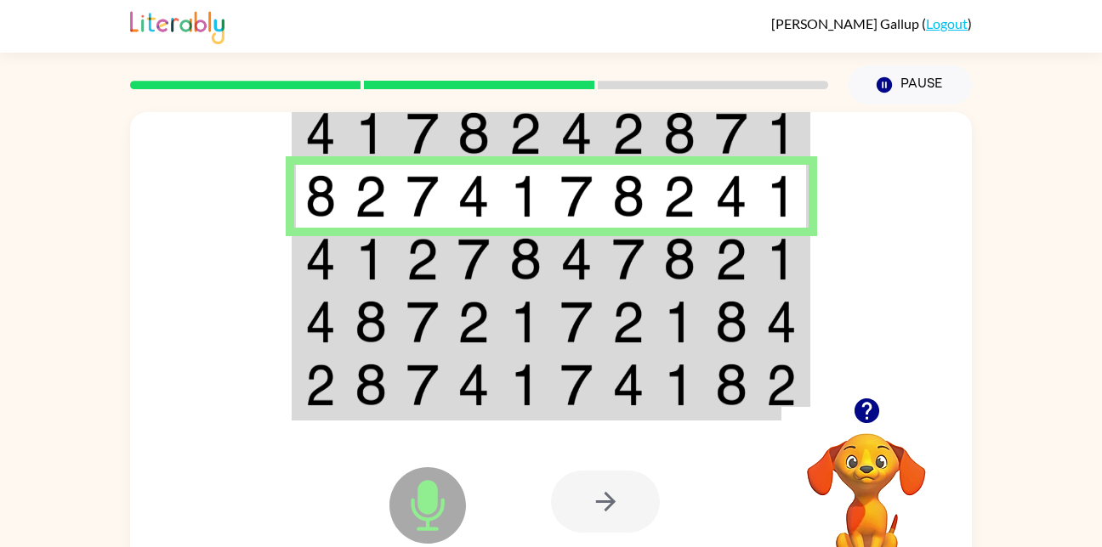
click at [633, 268] on img at bounding box center [628, 259] width 32 height 43
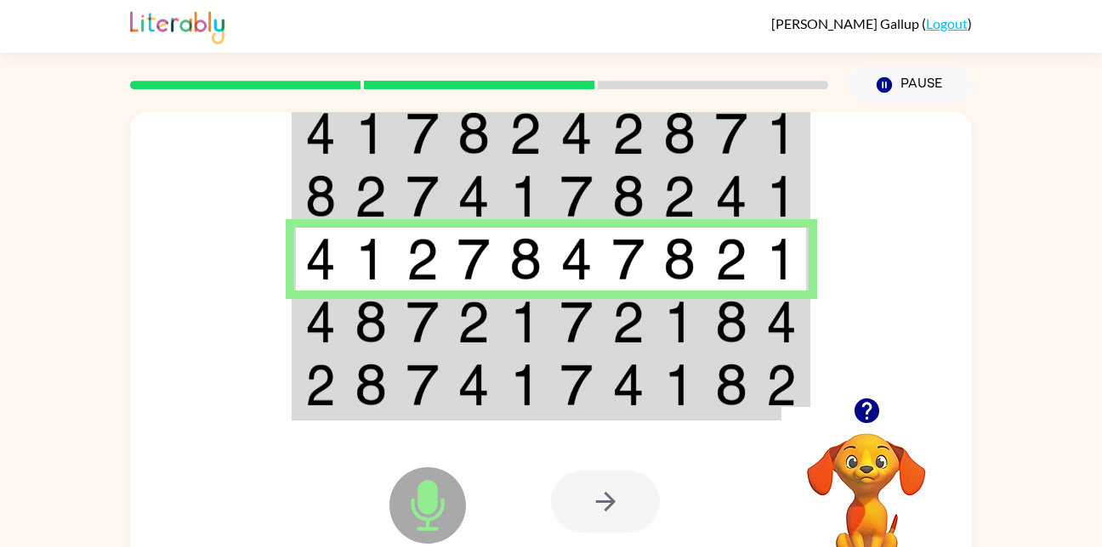
click at [655, 320] on td at bounding box center [680, 322] width 52 height 63
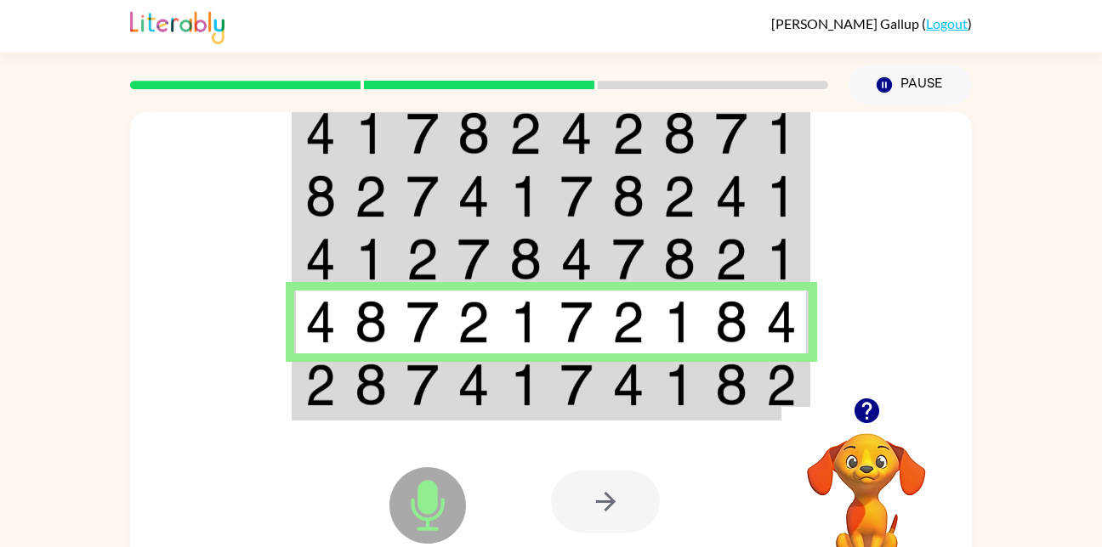
click at [631, 420] on div at bounding box center [676, 501] width 251 height 191
click at [632, 394] on img at bounding box center [628, 385] width 32 height 43
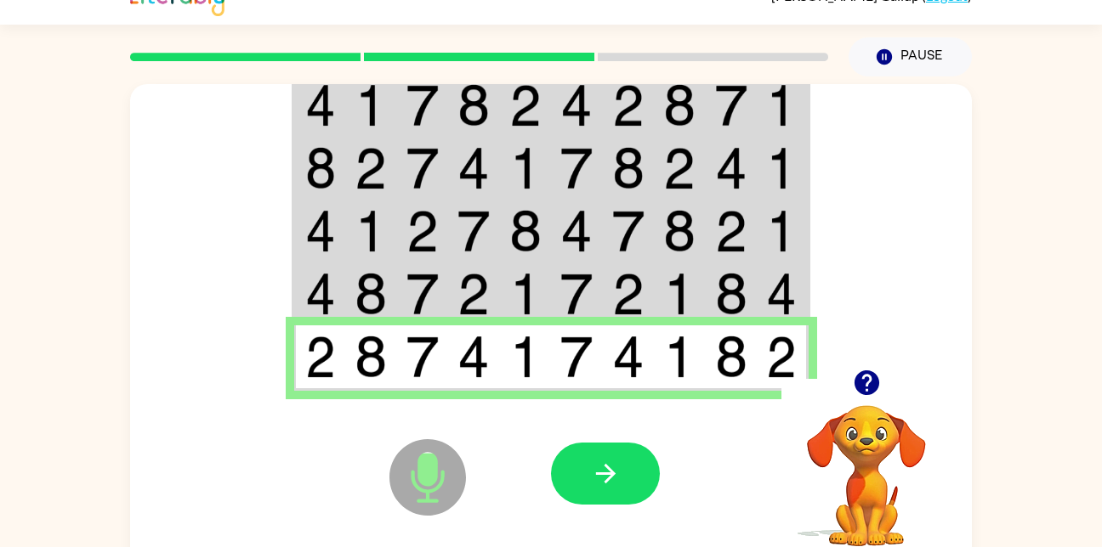
scroll to position [50, 0]
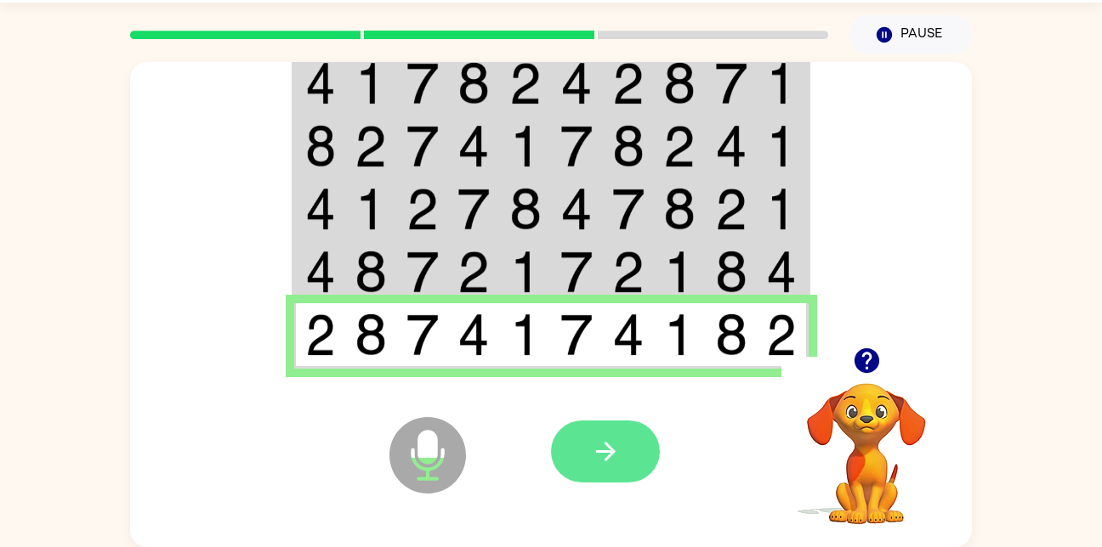
click at [614, 444] on icon "button" at bounding box center [606, 452] width 30 height 30
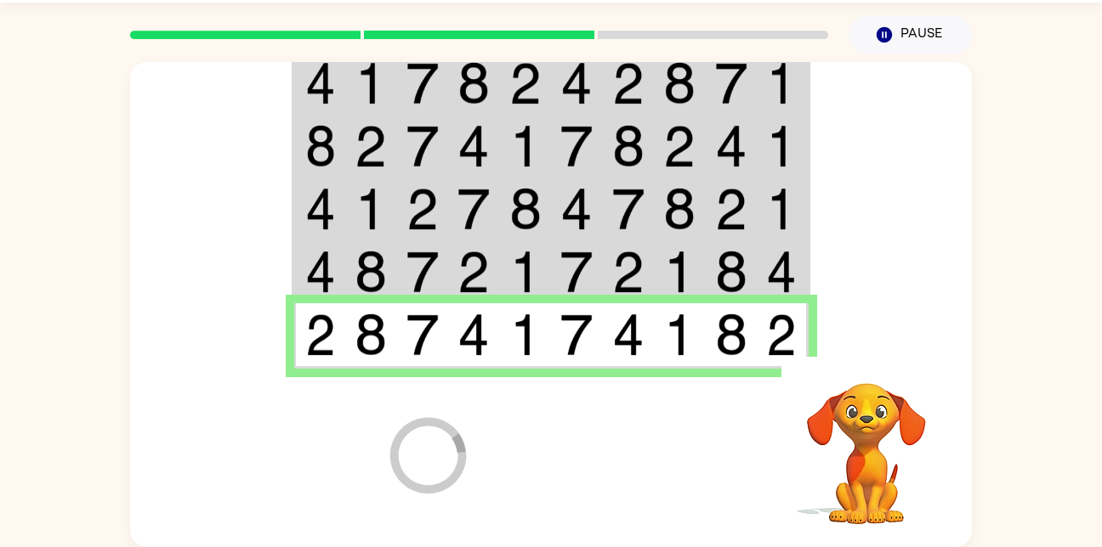
scroll to position [20, 0]
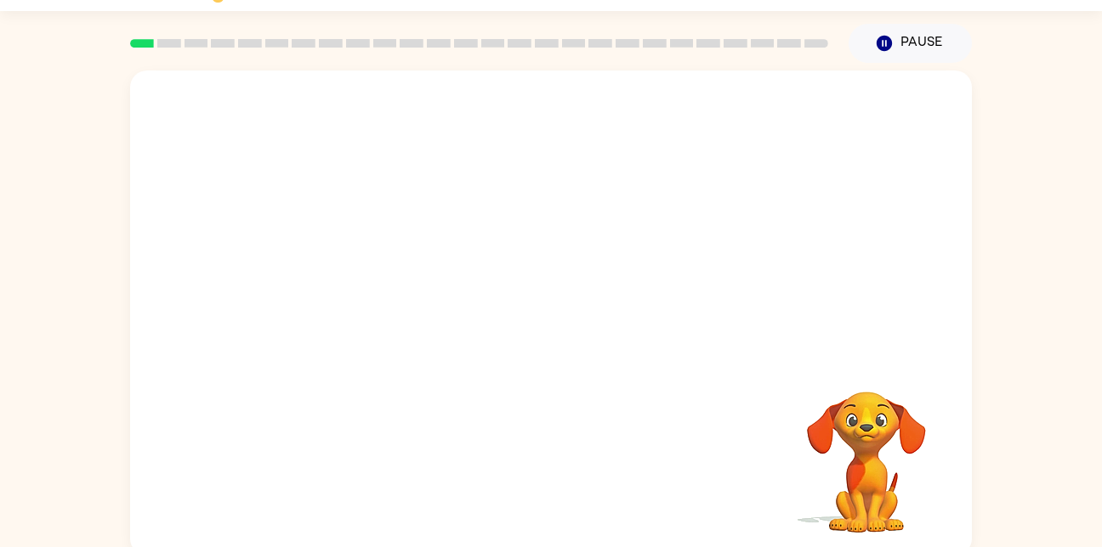
scroll to position [50, 0]
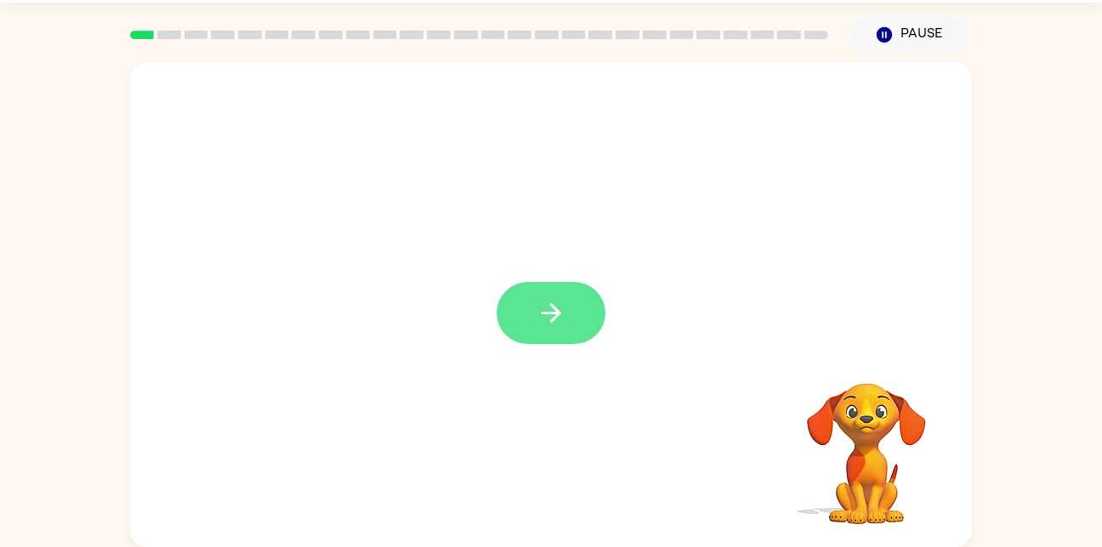
click at [502, 295] on button "button" at bounding box center [550, 313] width 109 height 62
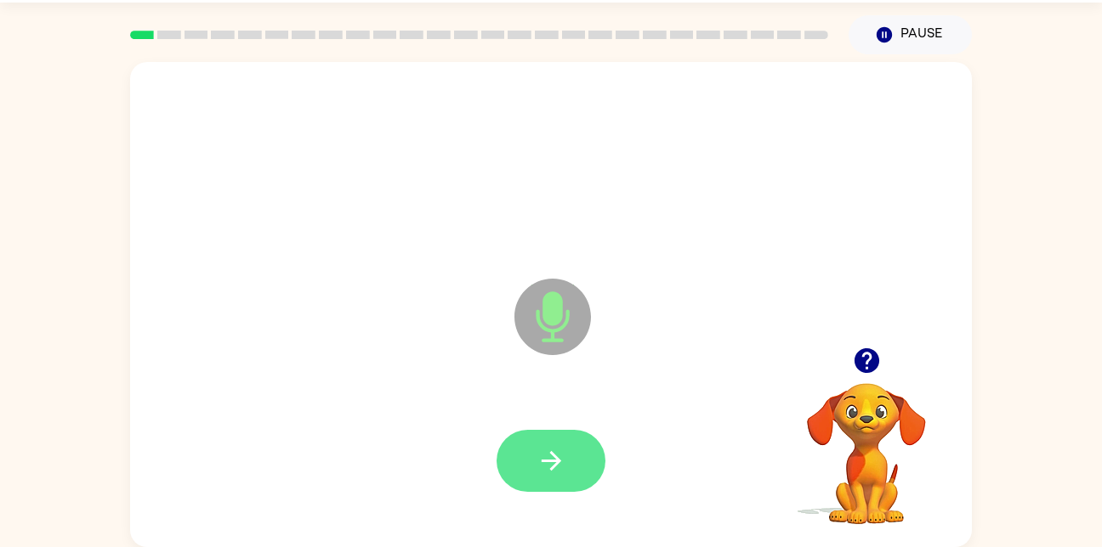
click at [557, 432] on button "button" at bounding box center [550, 461] width 109 height 62
click at [581, 468] on button "button" at bounding box center [550, 461] width 109 height 62
click at [525, 479] on button "button" at bounding box center [550, 461] width 109 height 62
click at [563, 461] on icon "button" at bounding box center [551, 461] width 30 height 30
click at [565, 461] on icon "button" at bounding box center [551, 461] width 30 height 30
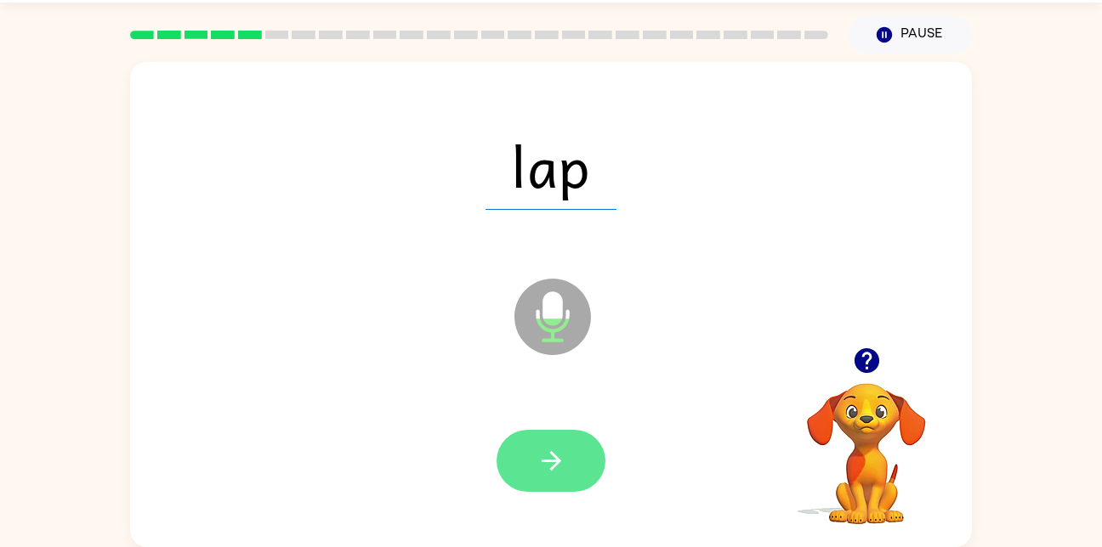
click at [559, 454] on icon "button" at bounding box center [551, 461] width 30 height 30
click at [544, 472] on icon "button" at bounding box center [551, 461] width 30 height 30
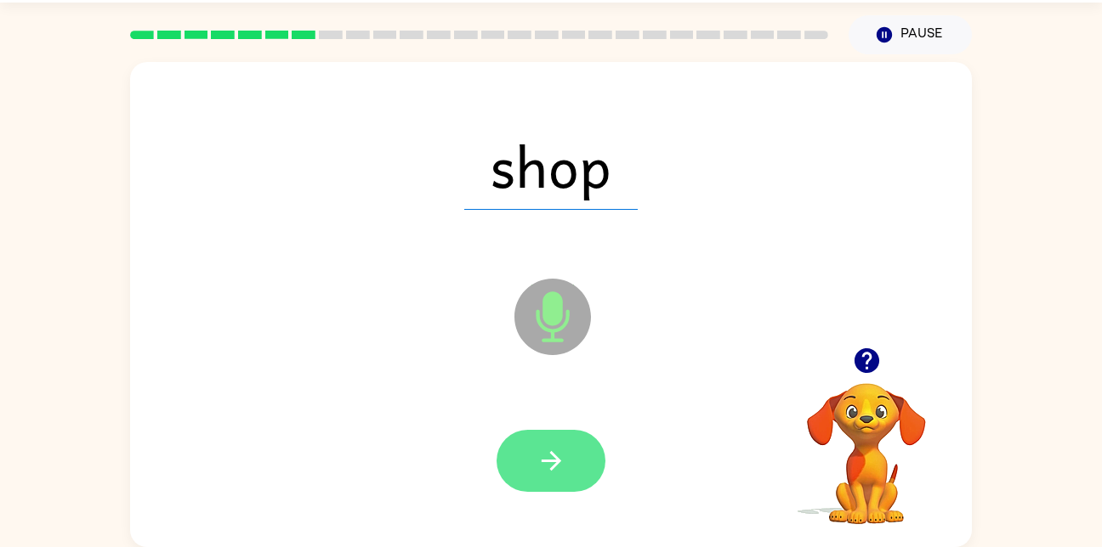
click at [511, 439] on button "button" at bounding box center [550, 461] width 109 height 62
click at [581, 461] on button "button" at bounding box center [550, 461] width 109 height 62
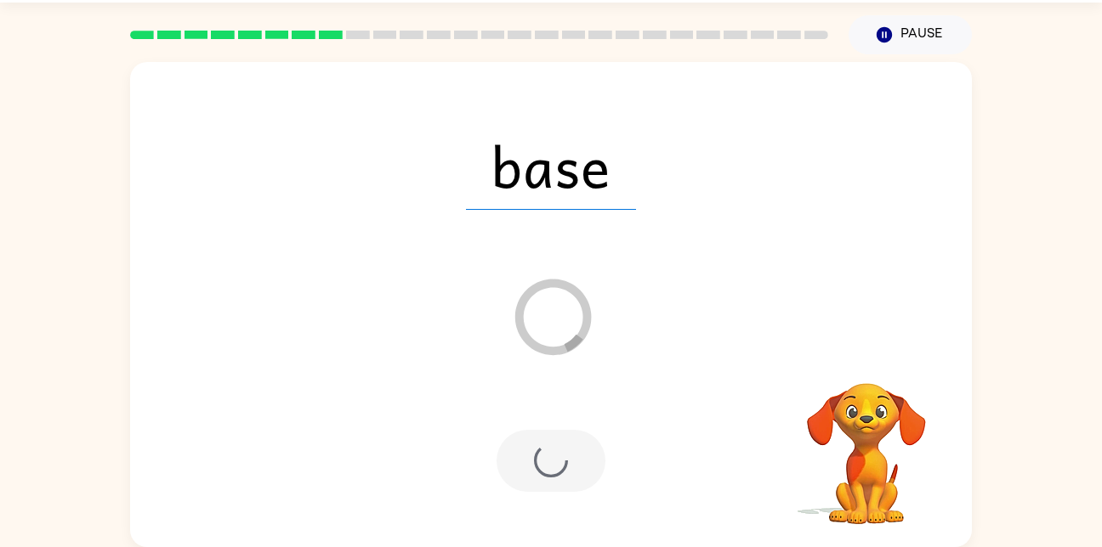
click at [558, 449] on div at bounding box center [550, 461] width 109 height 62
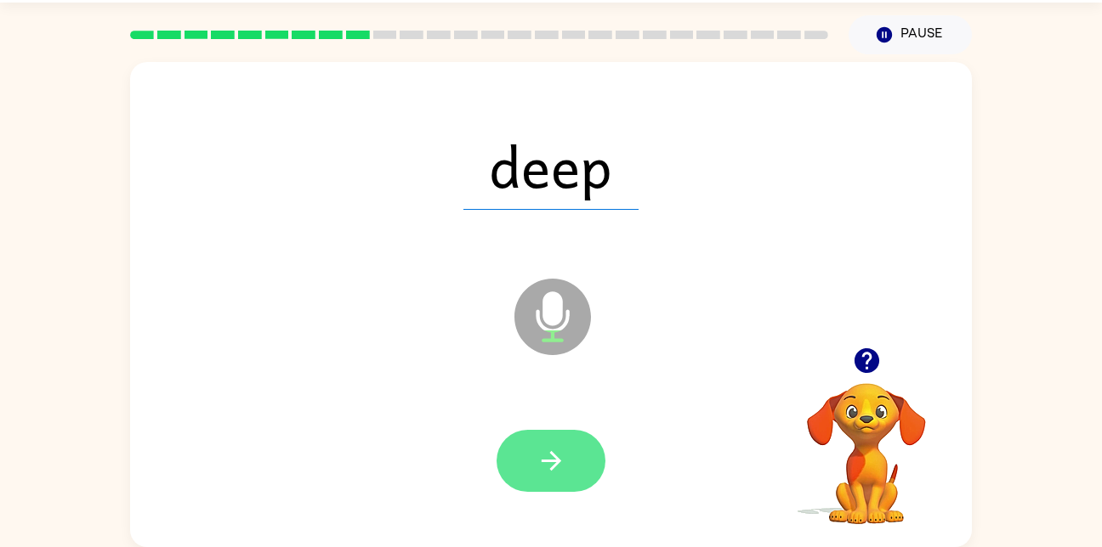
click at [544, 447] on icon "button" at bounding box center [551, 461] width 30 height 30
click at [595, 482] on button "button" at bounding box center [550, 461] width 109 height 62
click at [555, 471] on icon "button" at bounding box center [551, 461] width 30 height 30
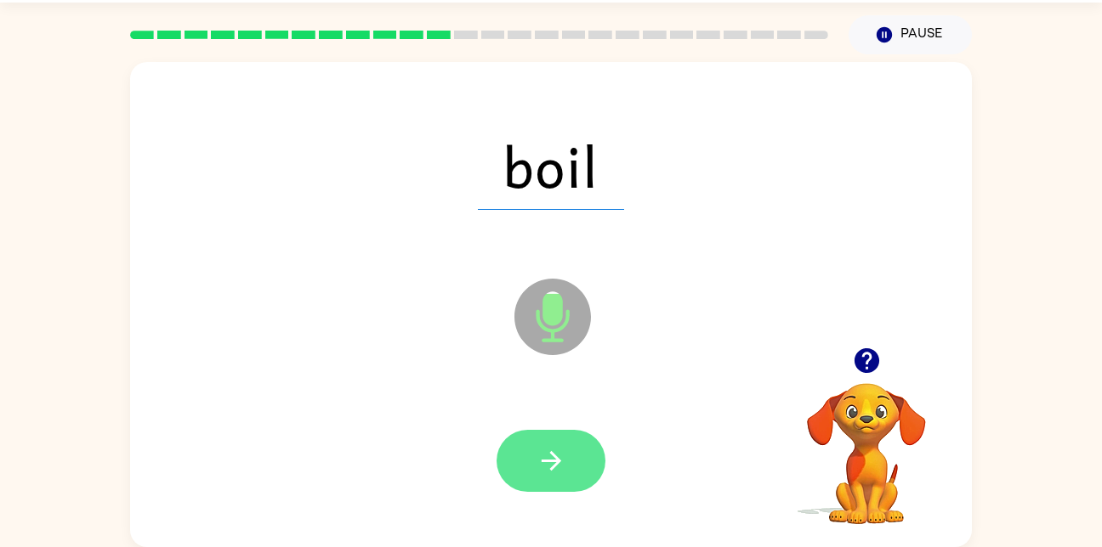
click at [532, 489] on button "button" at bounding box center [550, 461] width 109 height 62
click at [571, 484] on button "button" at bounding box center [550, 461] width 109 height 62
click at [578, 487] on button "button" at bounding box center [550, 461] width 109 height 62
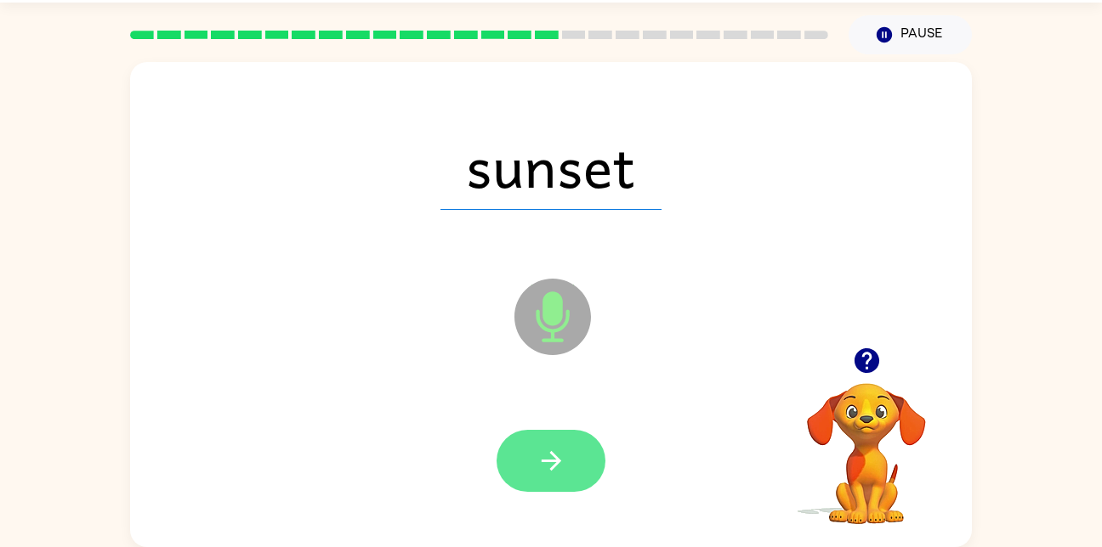
click at [581, 461] on button "button" at bounding box center [550, 461] width 109 height 62
click at [554, 445] on button "button" at bounding box center [550, 461] width 109 height 62
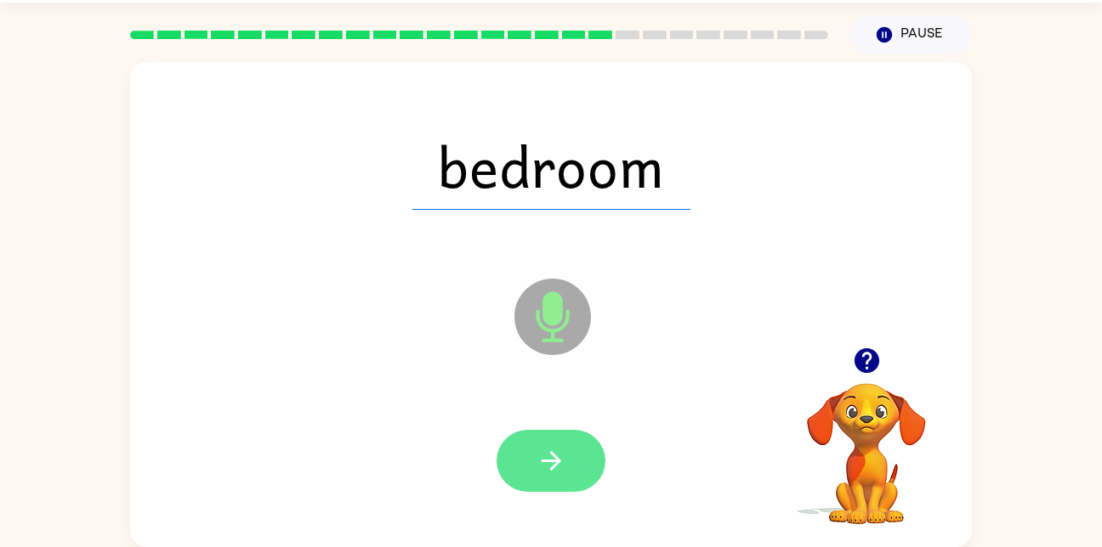
click at [559, 468] on icon "button" at bounding box center [551, 461] width 30 height 30
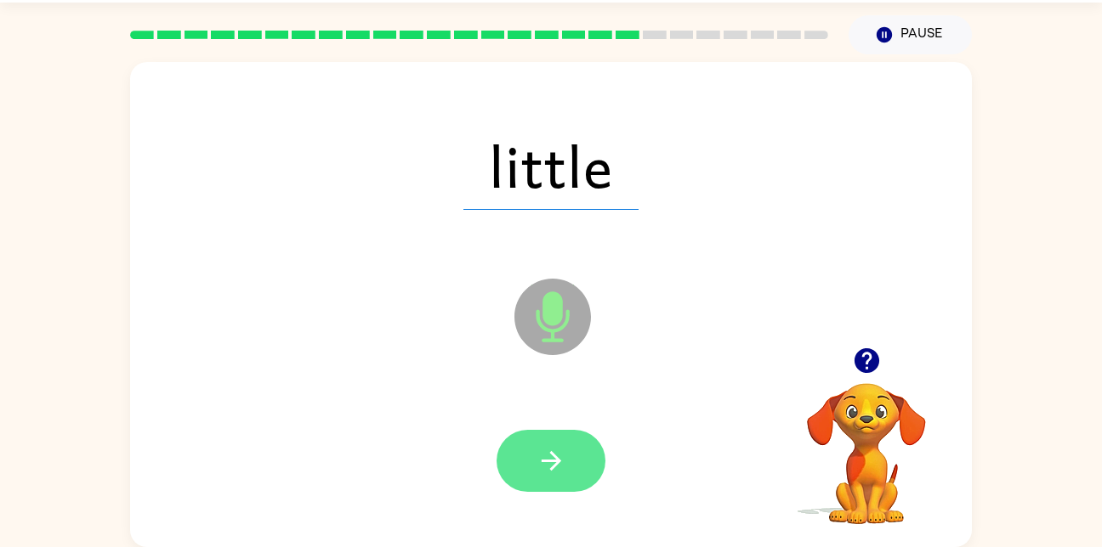
click at [528, 463] on button "button" at bounding box center [550, 461] width 109 height 62
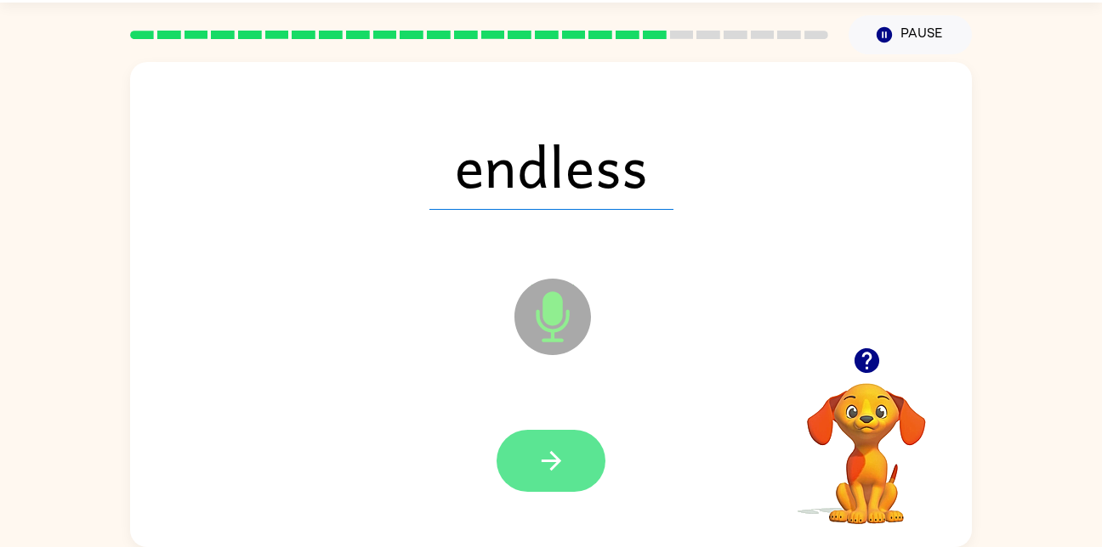
click at [570, 437] on button "button" at bounding box center [550, 461] width 109 height 62
click at [545, 435] on button "button" at bounding box center [550, 461] width 109 height 62
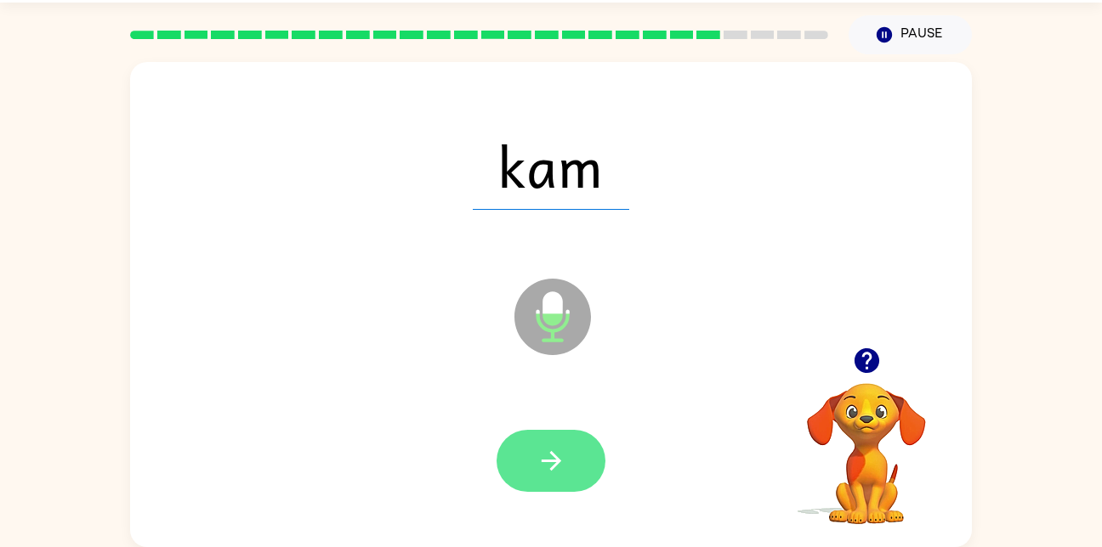
click at [547, 473] on icon "button" at bounding box center [551, 461] width 30 height 30
click at [544, 441] on button "button" at bounding box center [550, 461] width 109 height 62
click at [558, 456] on icon "button" at bounding box center [551, 461] width 30 height 30
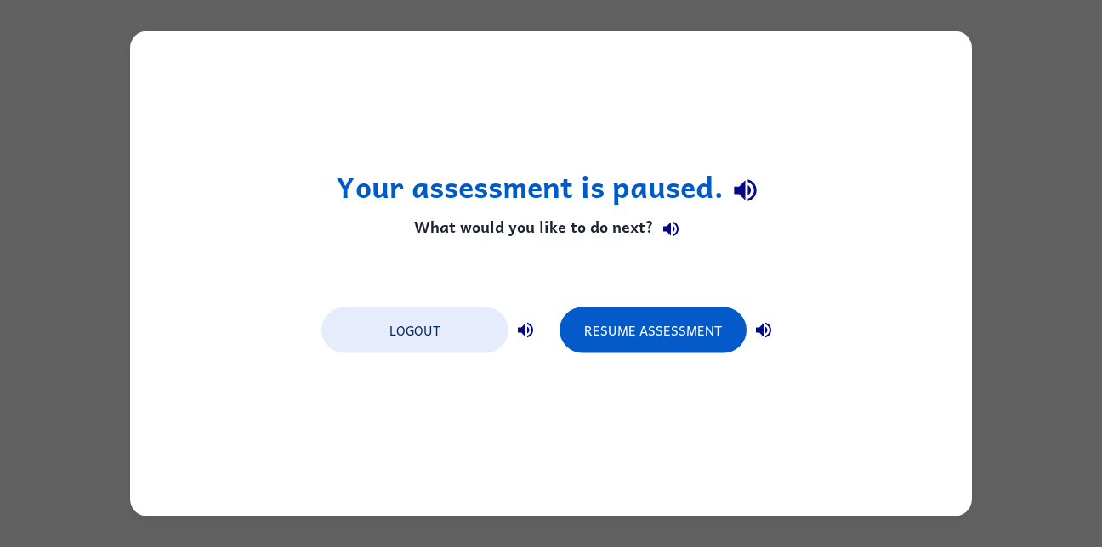
scroll to position [0, 0]
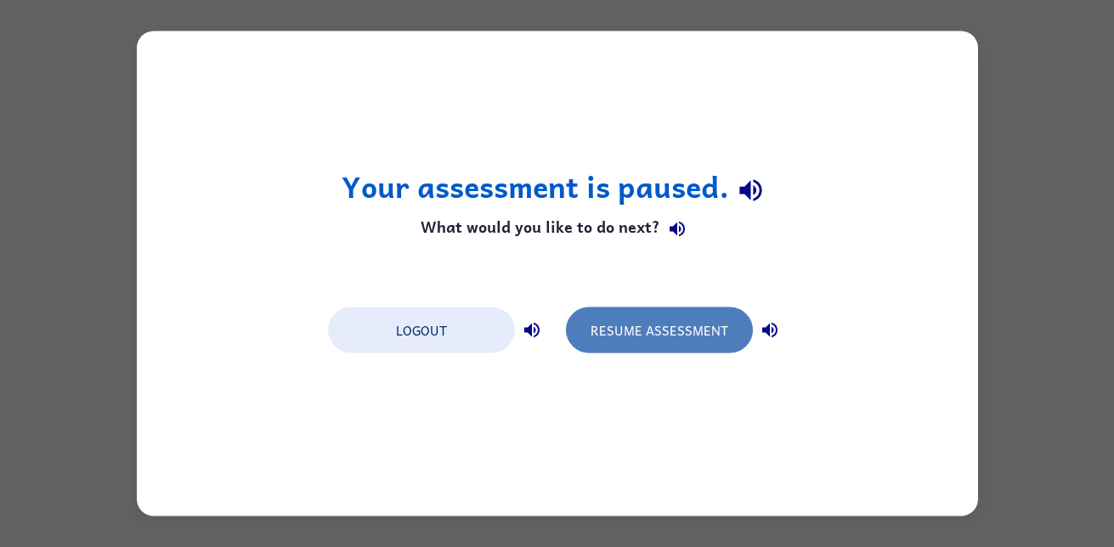
click at [659, 332] on button "Resume Assessment" at bounding box center [659, 331] width 187 height 46
